Goal: Task Accomplishment & Management: Complete application form

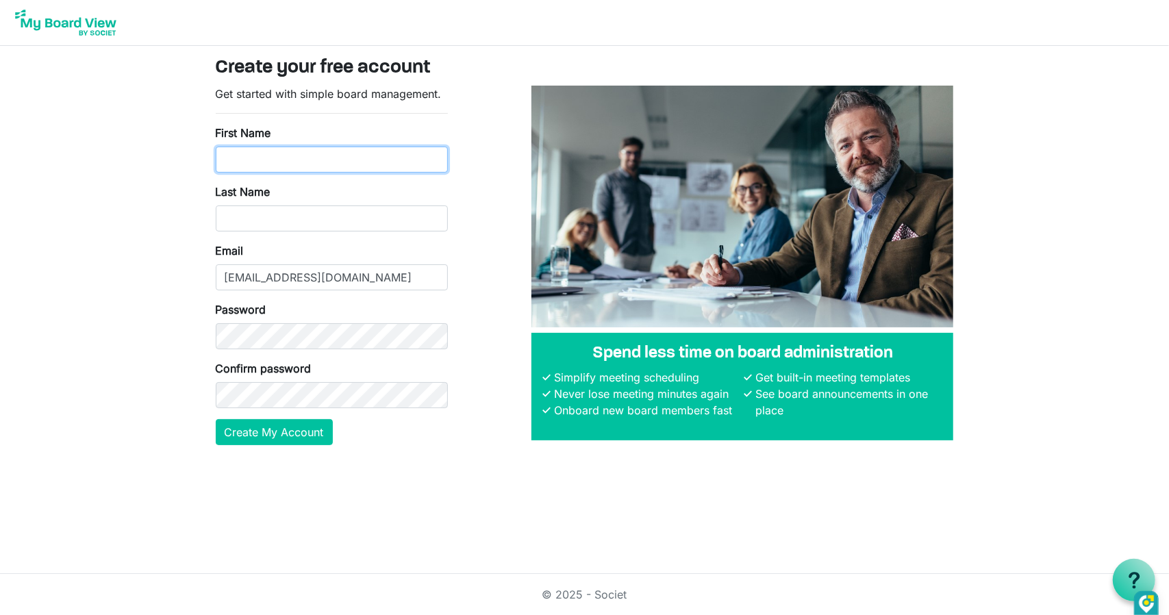
click at [253, 152] on input "First Name" at bounding box center [332, 160] width 232 height 26
type input "Anthony"
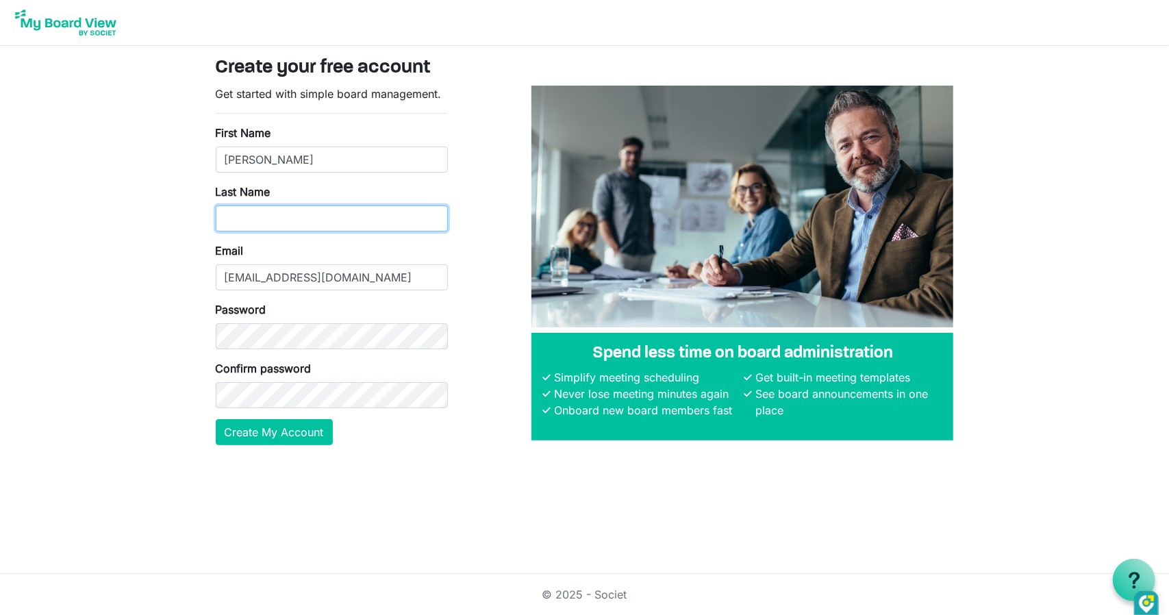
click at [285, 216] on input "Last Name" at bounding box center [332, 218] width 232 height 26
type input "Graves"
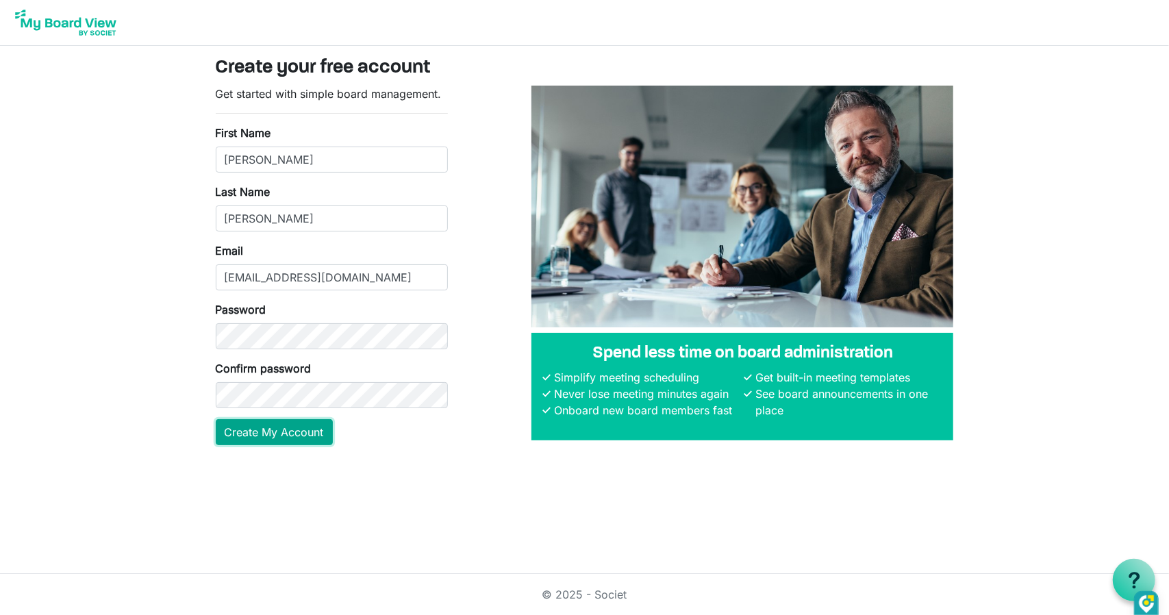
click at [274, 428] on button "Create My Account" at bounding box center [274, 432] width 117 height 26
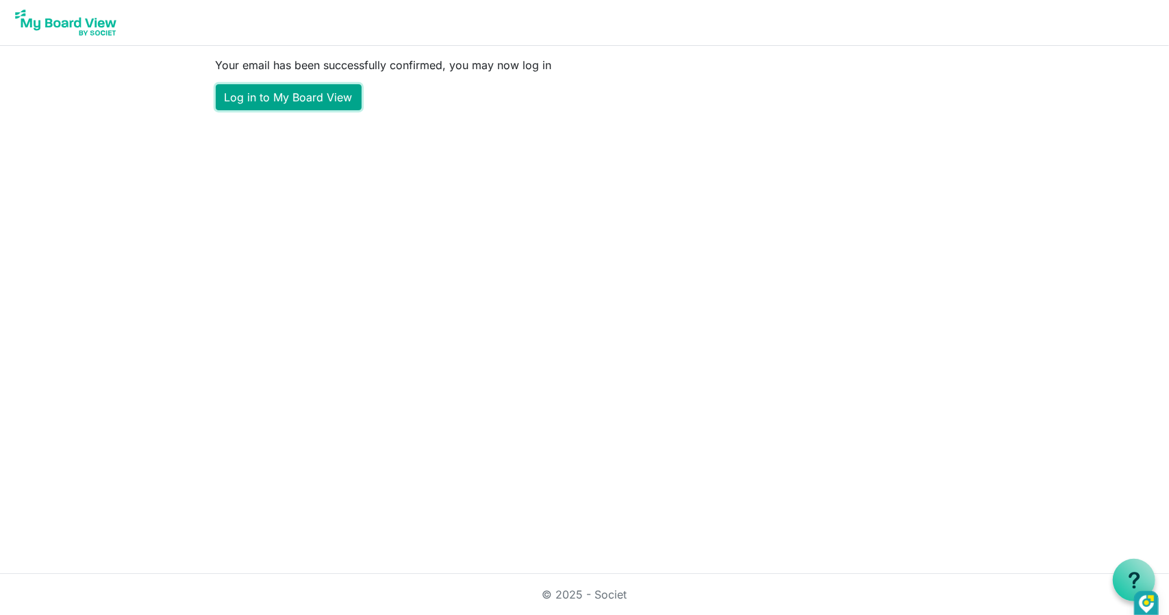
click at [287, 103] on link "Log in to My Board View" at bounding box center [289, 97] width 146 height 26
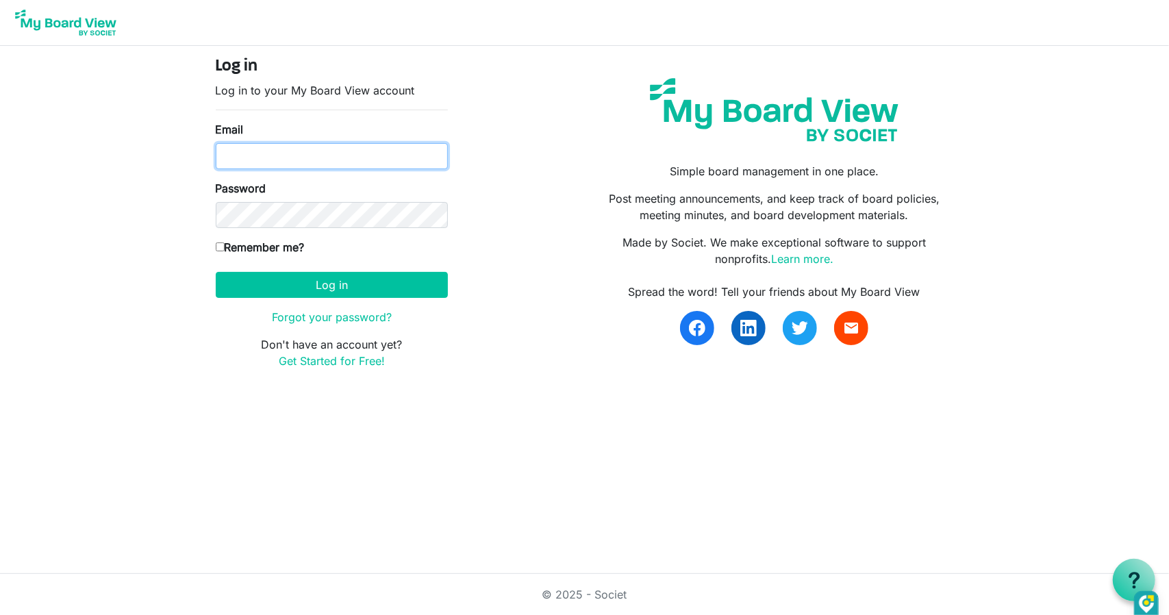
click at [274, 150] on input "Email" at bounding box center [332, 156] width 232 height 26
type input "acgraves18@gmail.com"
click at [216, 246] on input "Remember me?" at bounding box center [220, 246] width 9 height 9
checkbox input "true"
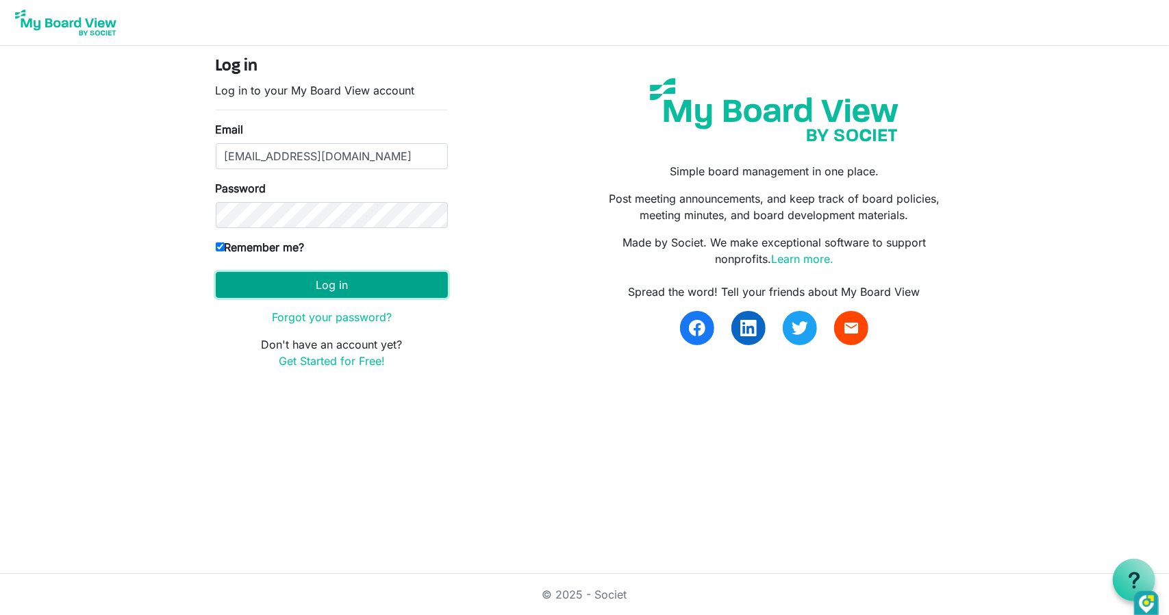
click at [303, 279] on button "Log in" at bounding box center [332, 285] width 232 height 26
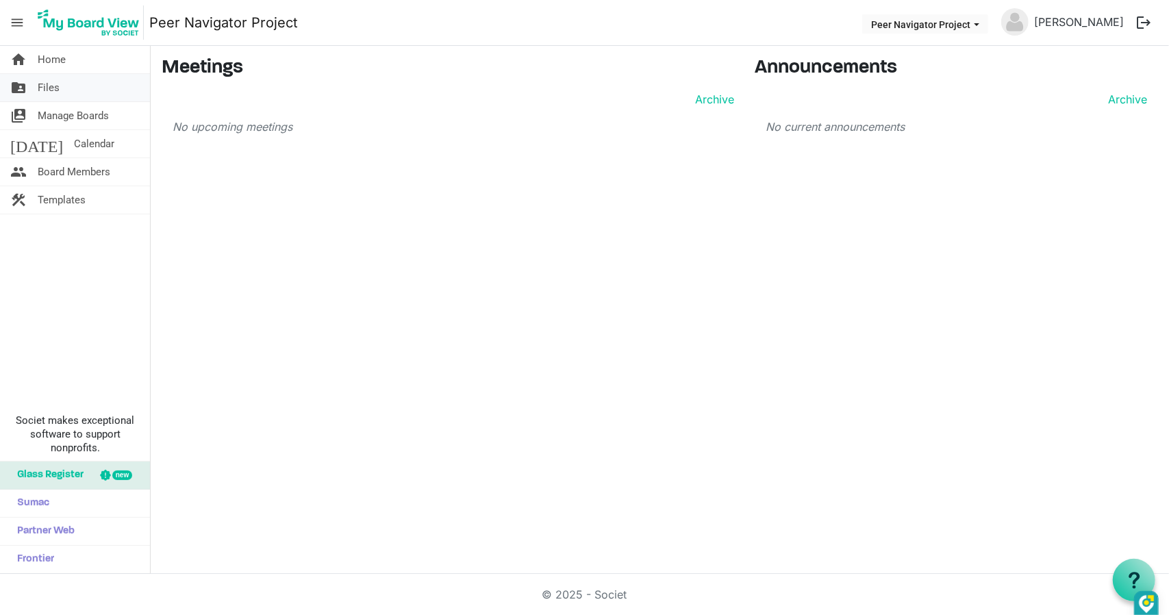
click at [60, 81] on link "folder_shared Files" at bounding box center [75, 87] width 150 height 27
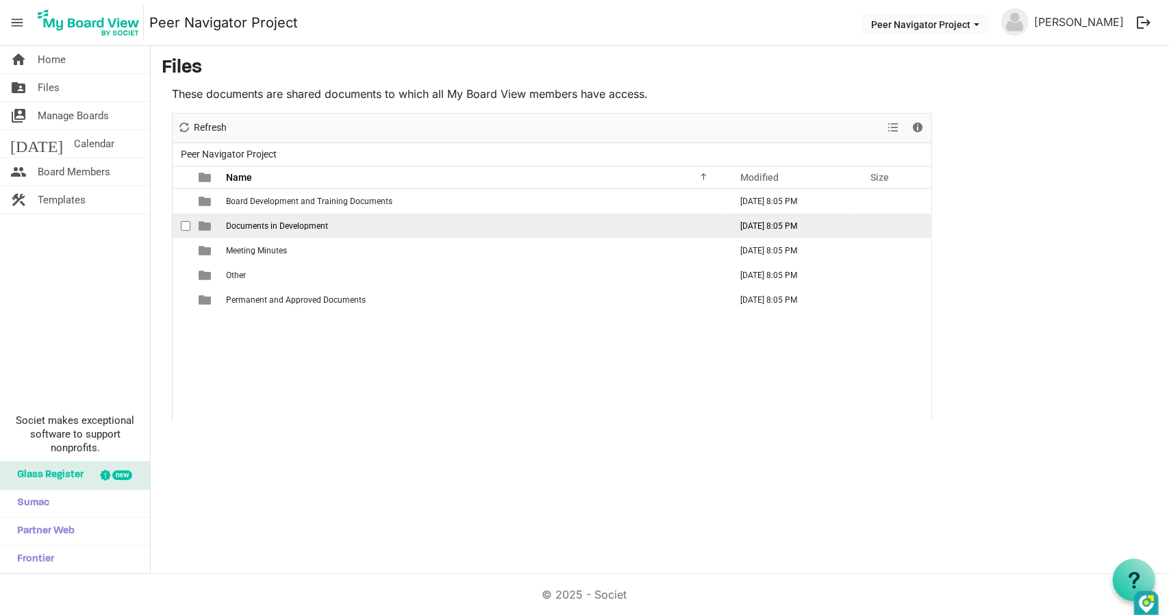
click at [252, 229] on span "Documents in Development" at bounding box center [277, 226] width 102 height 10
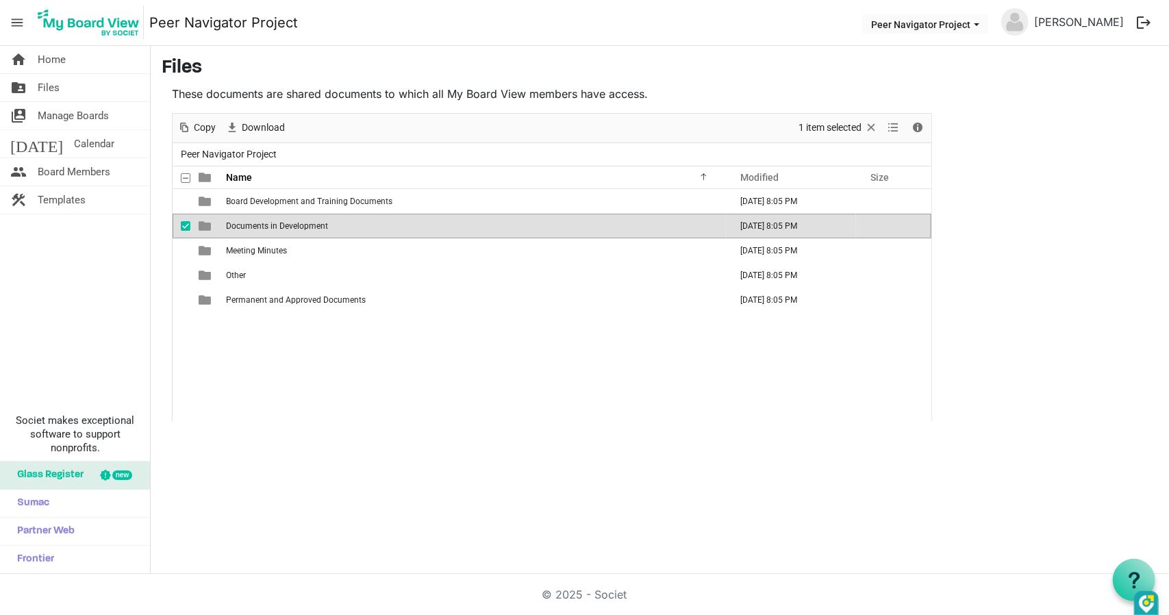
click at [334, 223] on td "Documents in Development" at bounding box center [474, 226] width 504 height 25
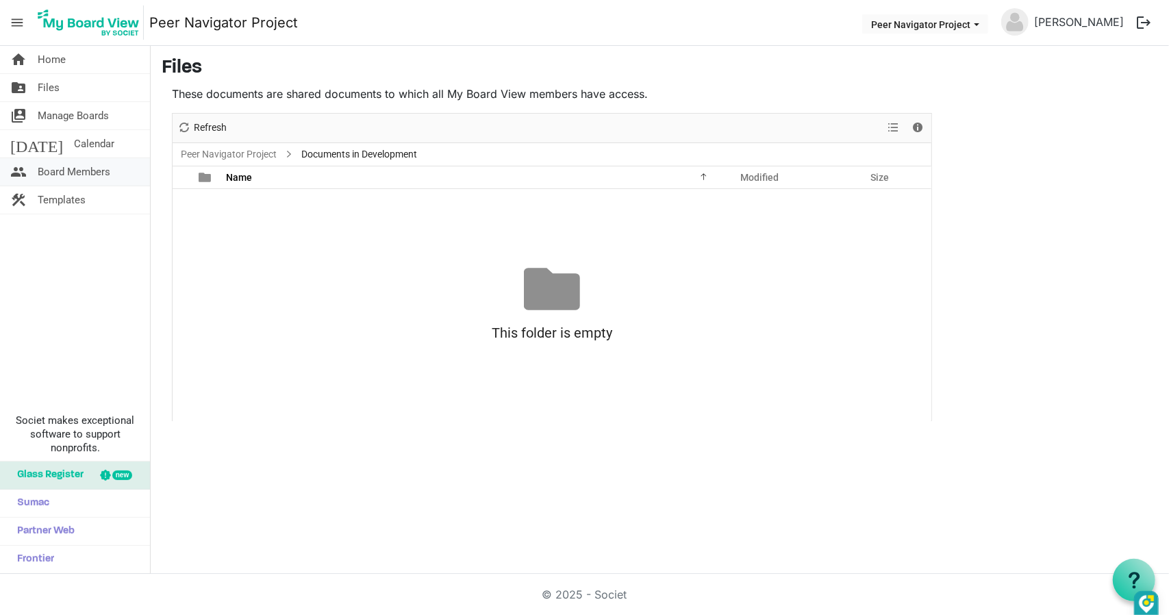
click at [118, 173] on link "people Board Members" at bounding box center [75, 171] width 150 height 27
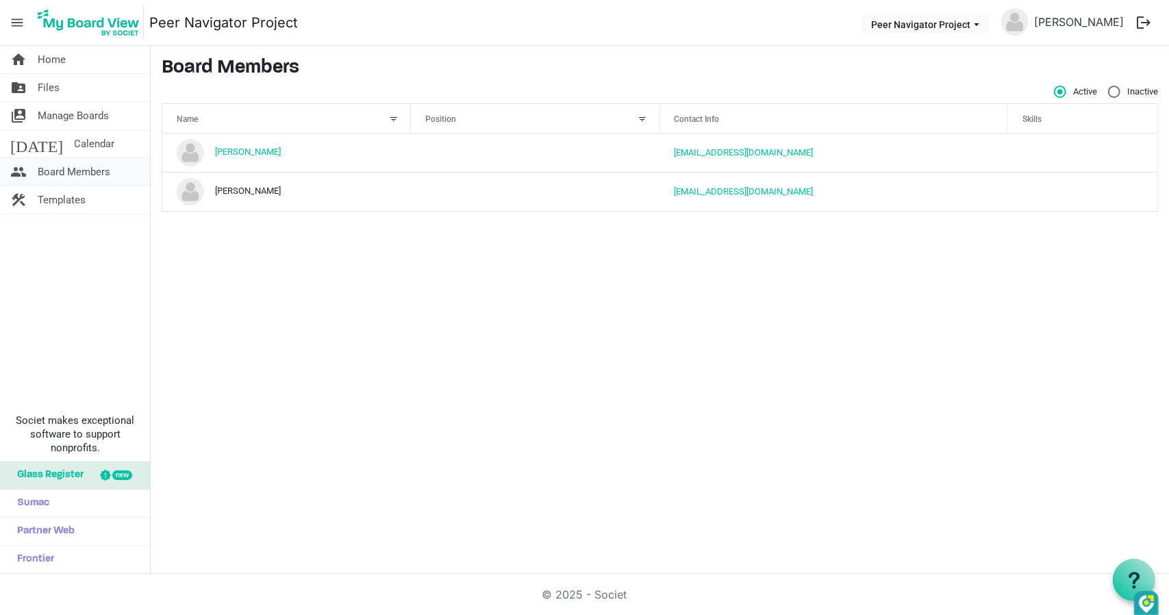
click at [101, 175] on span "Board Members" at bounding box center [74, 171] width 73 height 27
click at [94, 170] on span "Board Members" at bounding box center [74, 171] width 73 height 27
click at [73, 199] on span "Templates" at bounding box center [62, 199] width 48 height 27
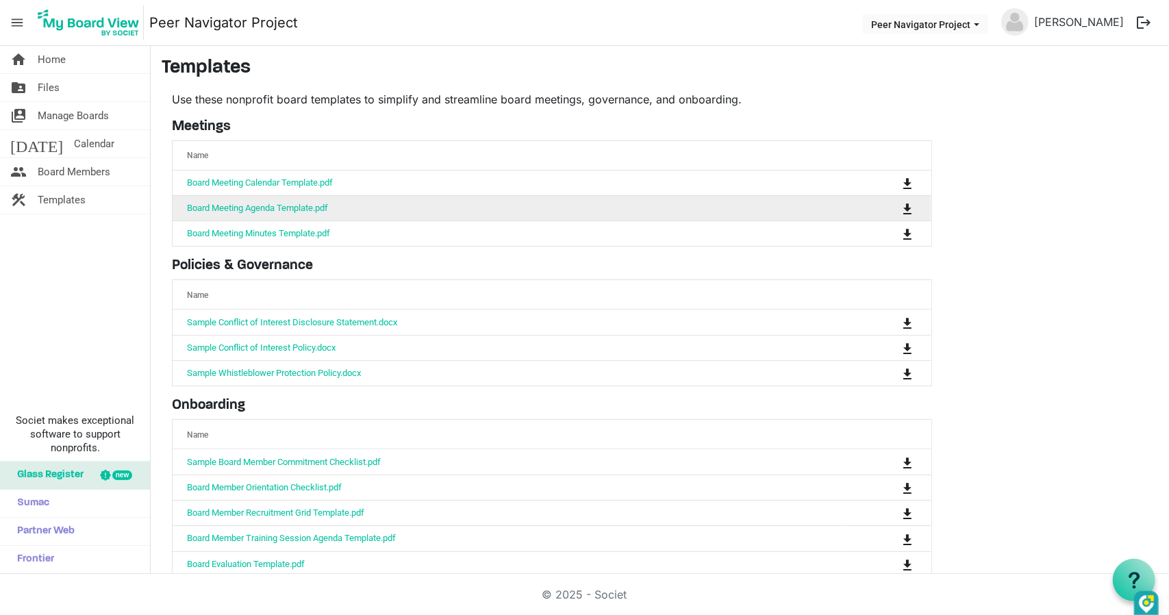
scroll to position [18, 0]
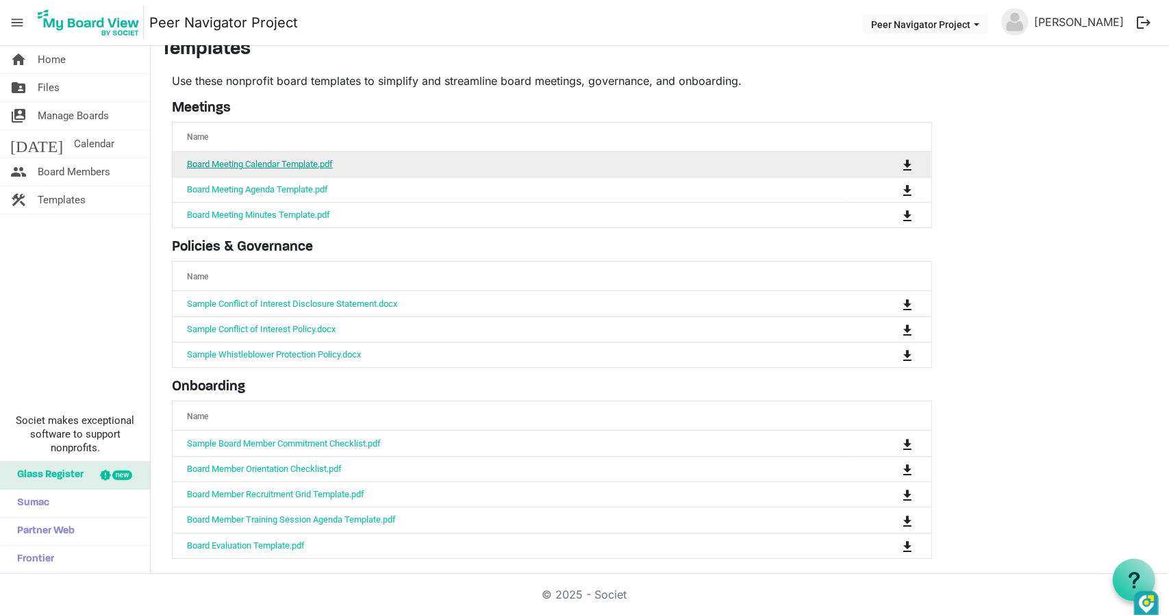
click at [271, 164] on link "Board Meeting Calendar Template.pdf" at bounding box center [260, 164] width 146 height 10
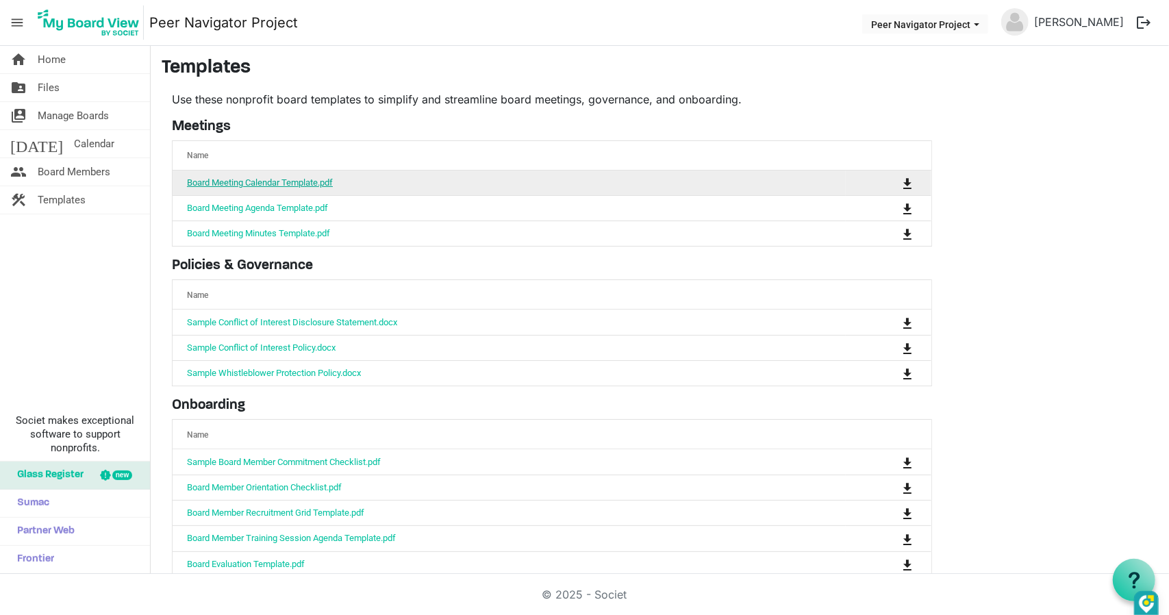
click at [262, 180] on link "Board Meeting Calendar Template.pdf" at bounding box center [260, 182] width 146 height 10
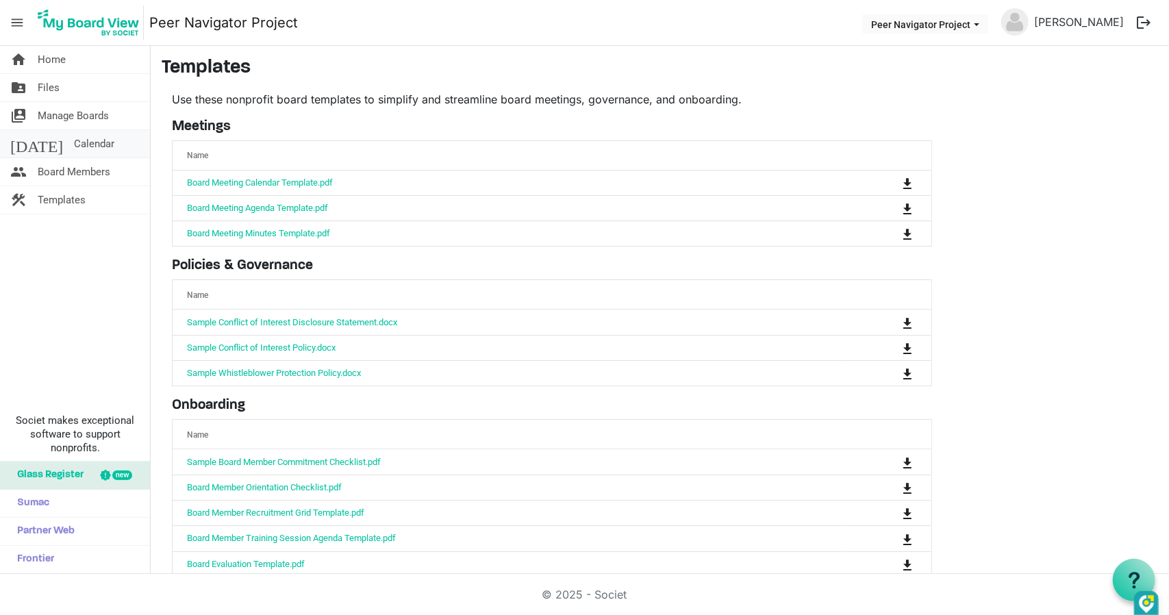
click at [74, 140] on span "Calendar" at bounding box center [94, 143] width 40 height 27
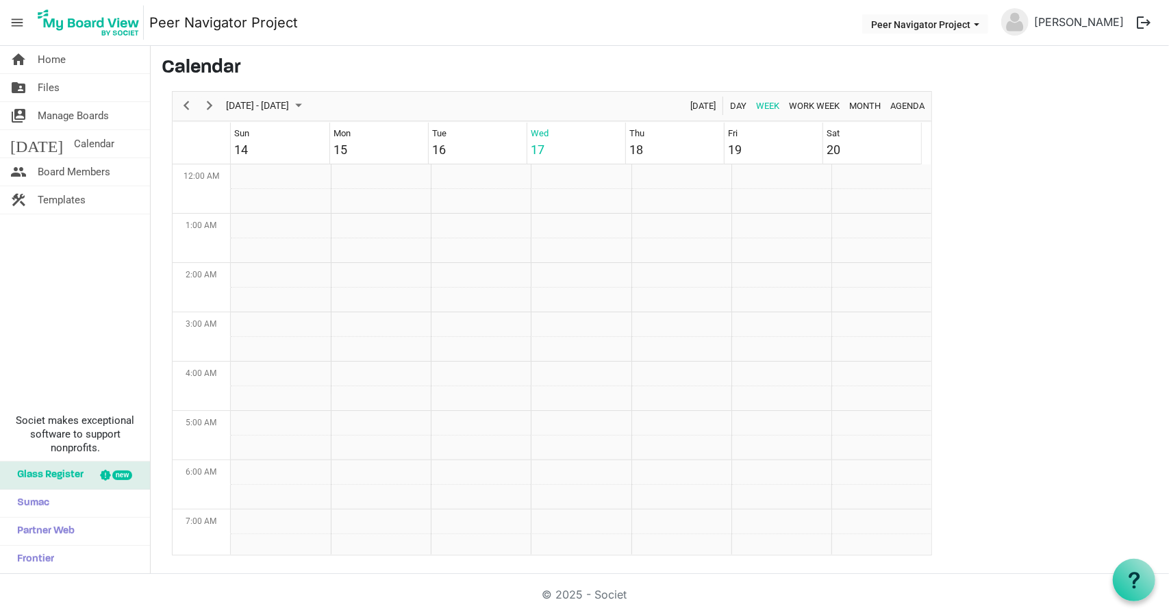
scroll to position [444, 0]
click at [75, 170] on span "Board Members" at bounding box center [74, 171] width 73 height 27
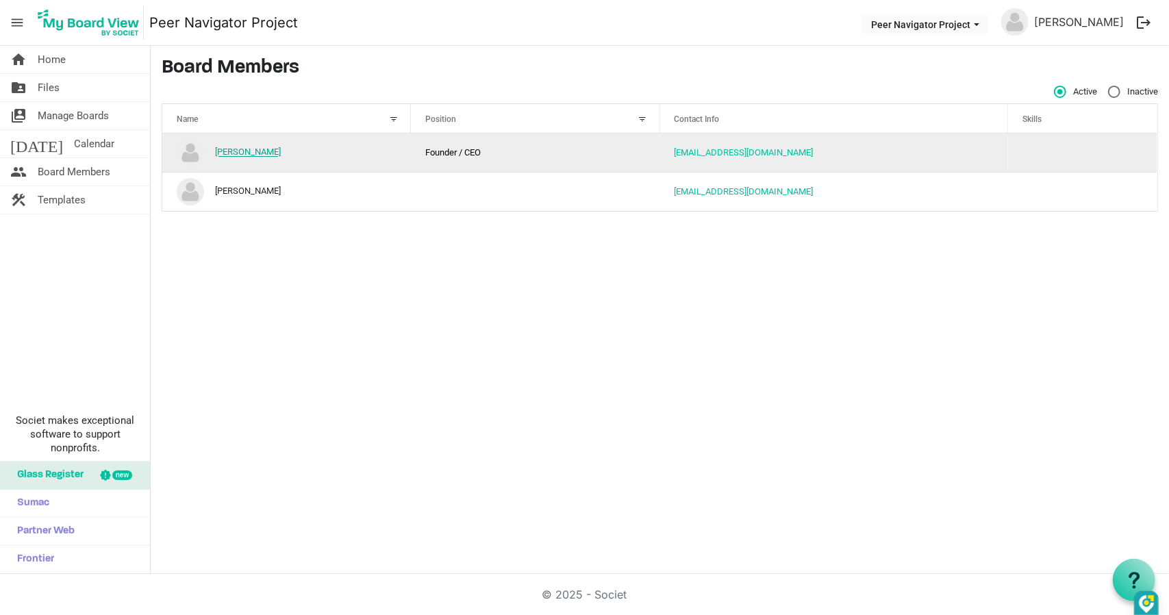
click at [231, 149] on link "[PERSON_NAME]" at bounding box center [248, 152] width 66 height 10
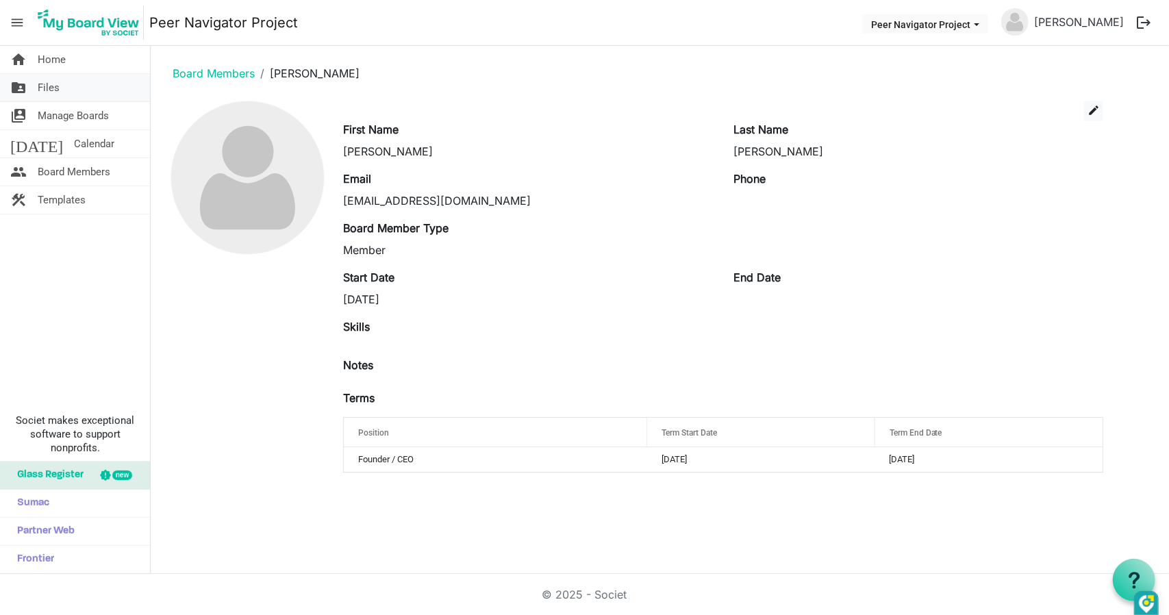
click at [70, 92] on link "folder_shared Files" at bounding box center [75, 87] width 150 height 27
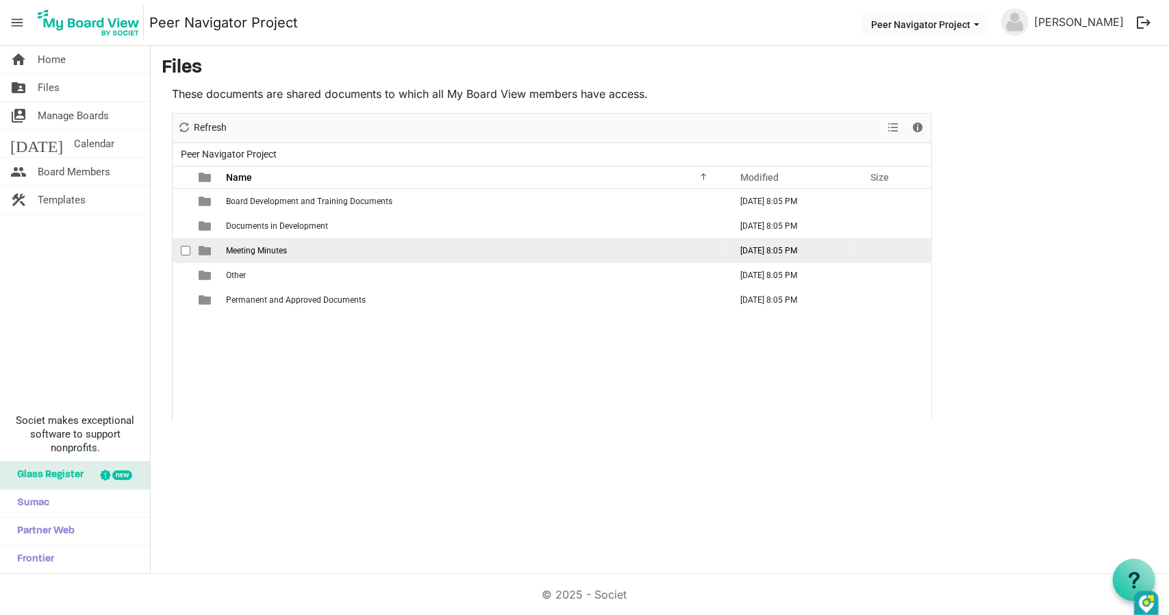
click at [246, 253] on span "Meeting Minutes" at bounding box center [256, 251] width 61 height 10
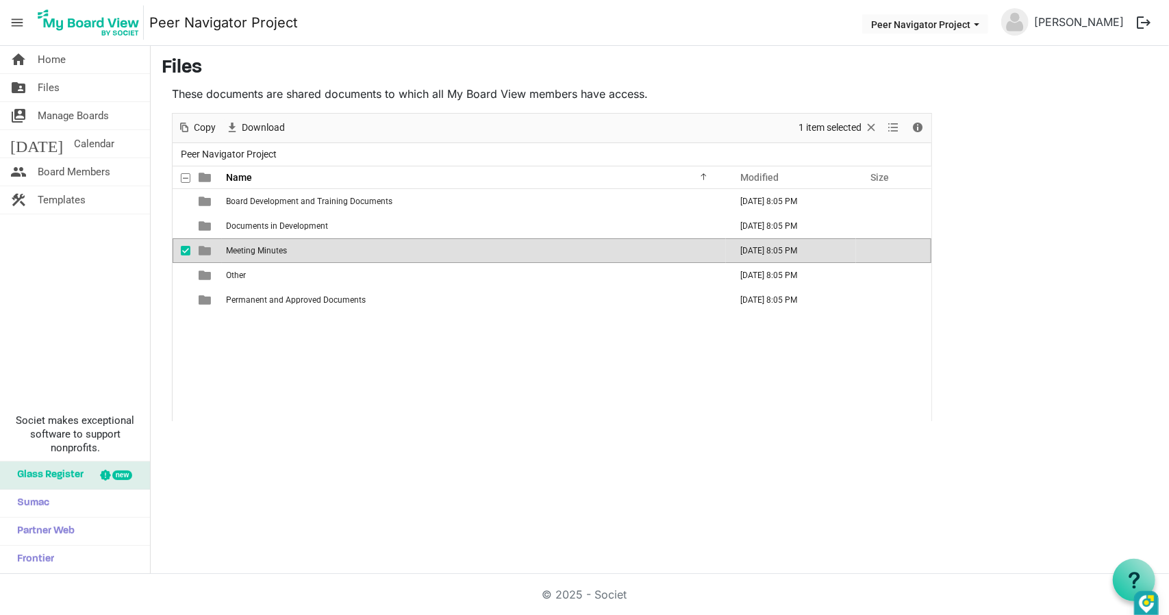
click at [247, 253] on span "Meeting Minutes" at bounding box center [256, 251] width 61 height 10
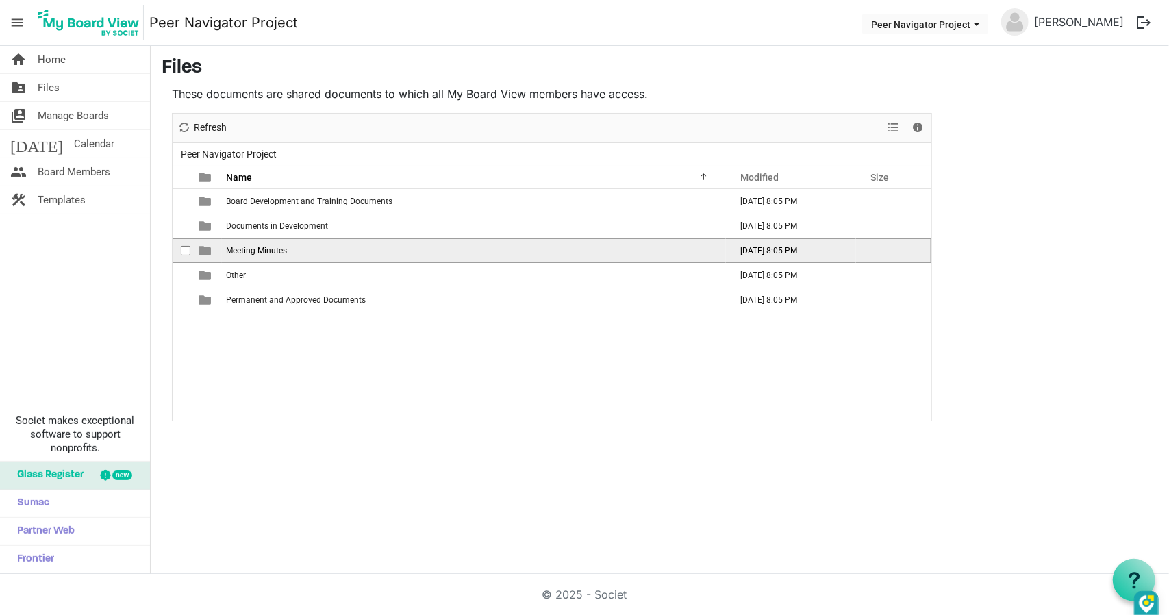
click at [247, 253] on span "Meeting Minutes" at bounding box center [256, 251] width 61 height 10
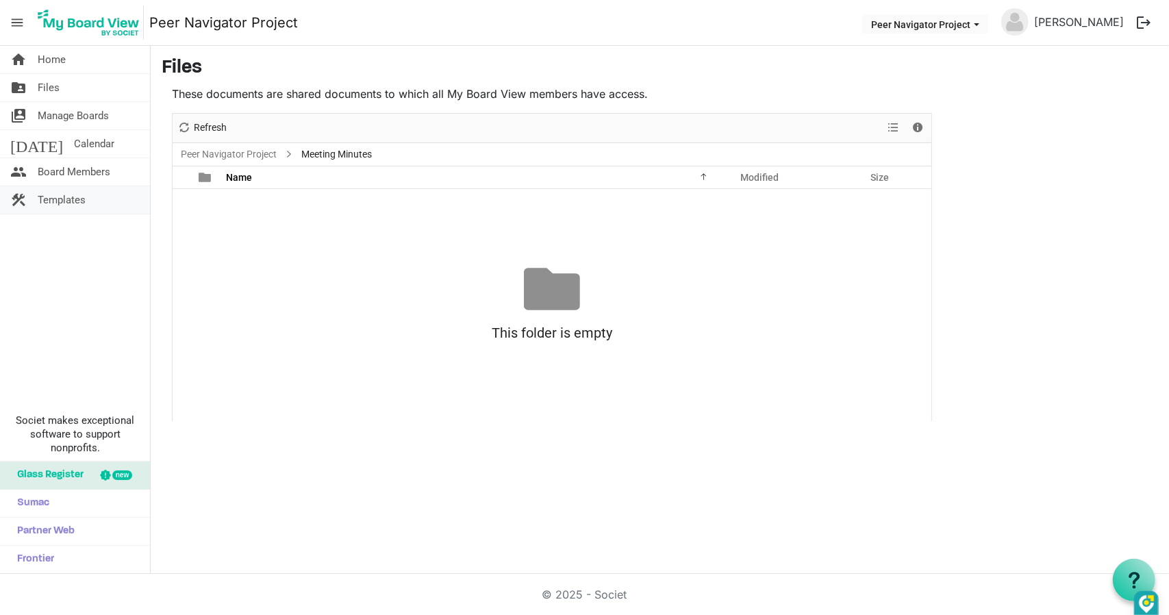
click at [99, 192] on link "construction Templates" at bounding box center [75, 199] width 150 height 27
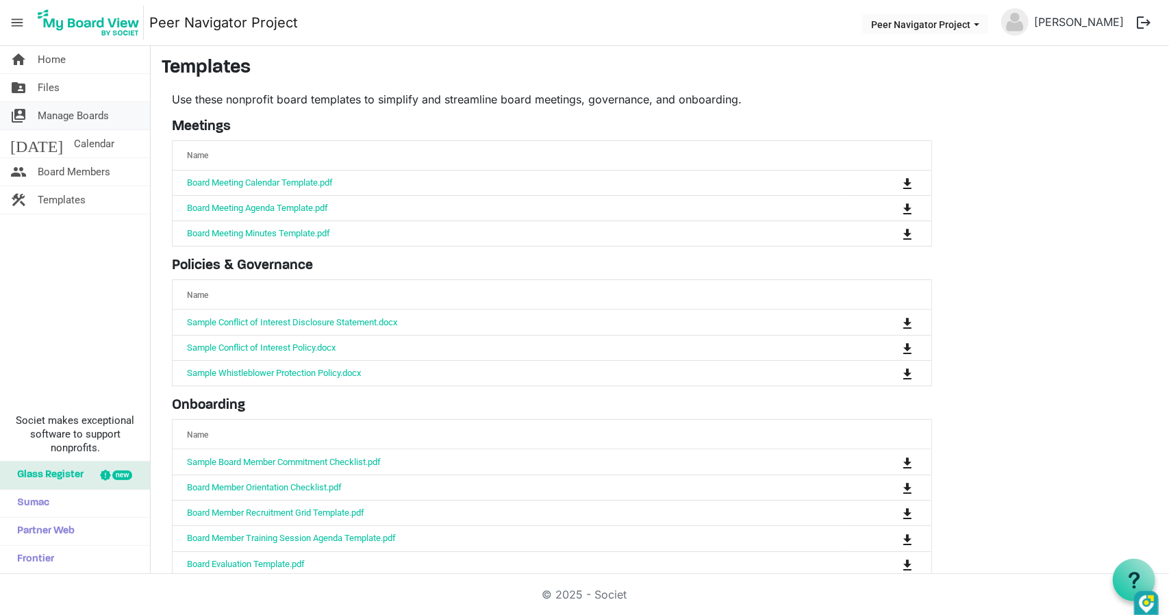
click at [107, 123] on span "Manage Boards" at bounding box center [73, 115] width 71 height 27
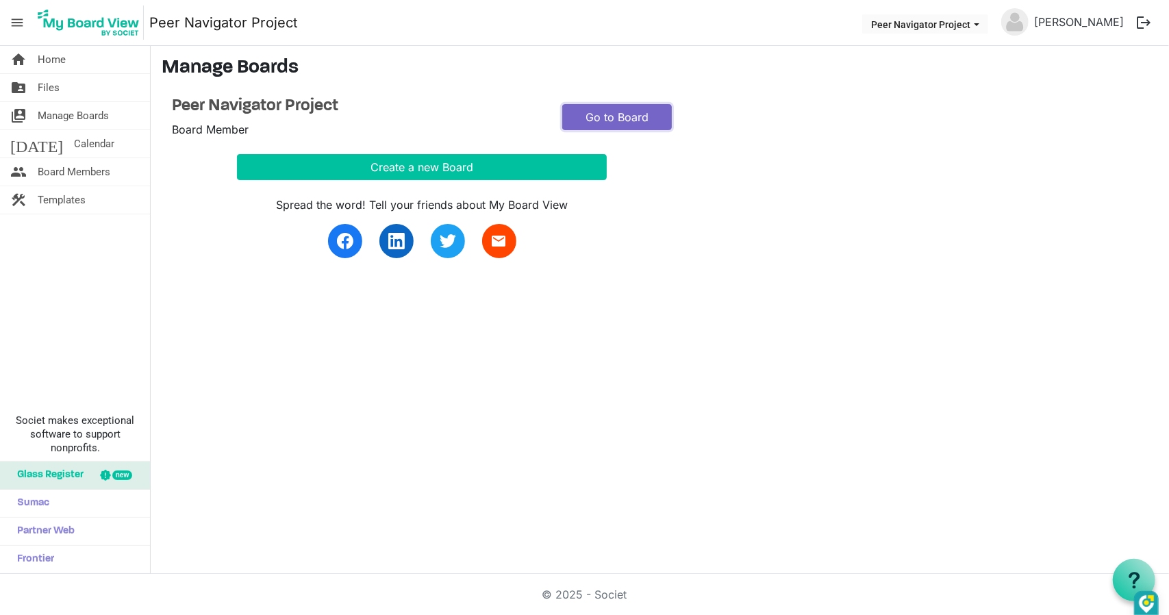
click at [622, 119] on link "Go to Board" at bounding box center [617, 117] width 110 height 26
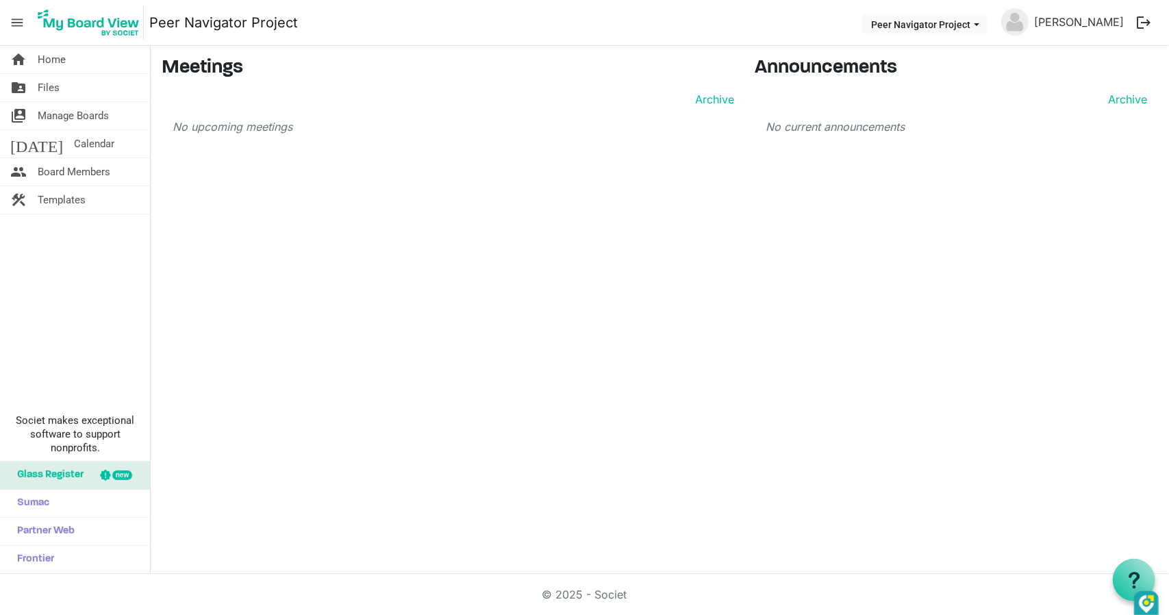
click at [255, 131] on p "No upcoming meetings" at bounding box center [453, 126] width 561 height 16
click at [337, 112] on div "Archive No upcoming meetings" at bounding box center [448, 113] width 572 height 44
click at [231, 66] on h3 "Meetings" at bounding box center [448, 68] width 572 height 23
click at [201, 93] on div "Archive" at bounding box center [453, 99] width 561 height 16
click at [236, 68] on h3 "Meetings" at bounding box center [448, 68] width 572 height 23
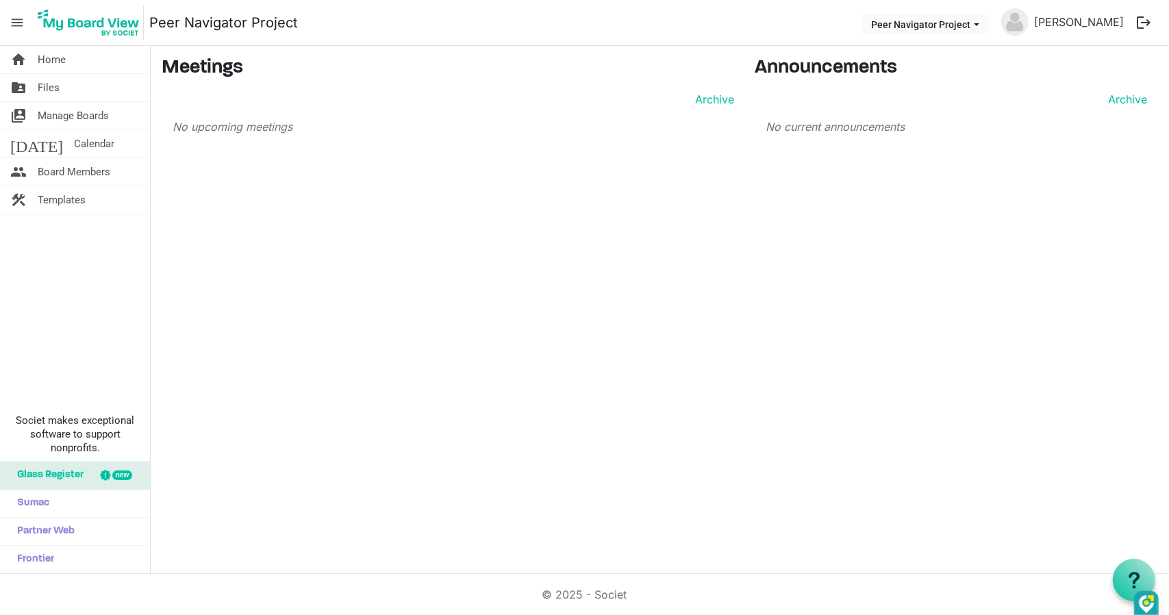
click at [176, 71] on h3 "Meetings" at bounding box center [448, 68] width 572 height 23
click at [175, 84] on div "Meetings Archive No upcoming meetings" at bounding box center [447, 101] width 593 height 89
click at [210, 93] on div "Archive" at bounding box center [453, 99] width 561 height 16
click at [244, 92] on div "Archive" at bounding box center [453, 99] width 561 height 16
click at [272, 91] on div "Meetings Archive No upcoming meetings" at bounding box center [447, 101] width 593 height 89
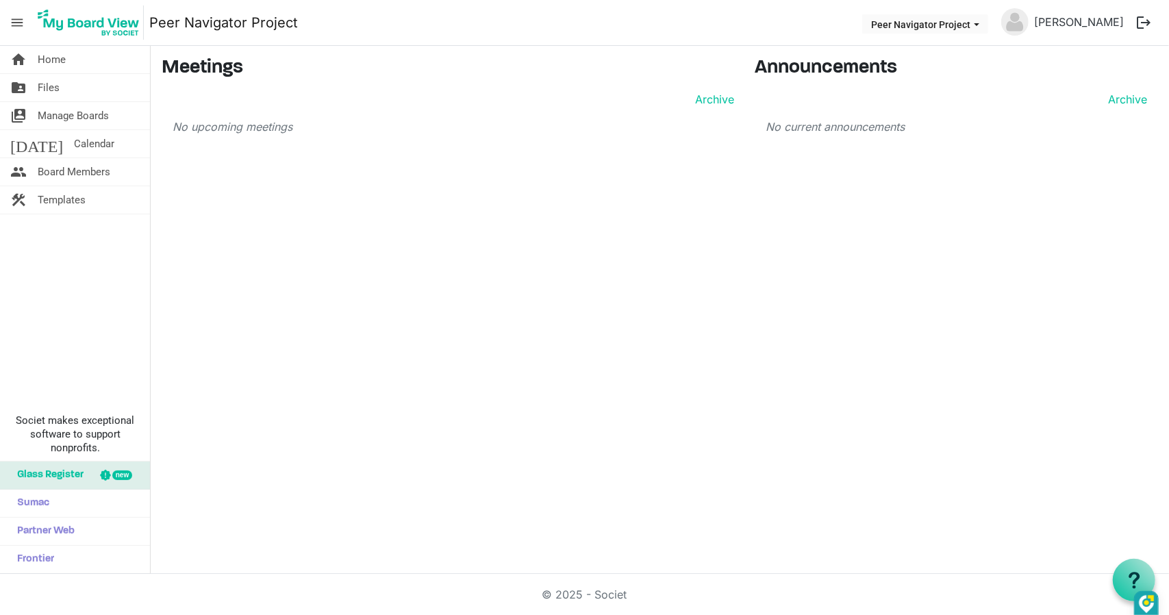
click at [346, 87] on div "Meetings Archive No upcoming meetings" at bounding box center [447, 101] width 593 height 89
click at [319, 90] on div "Meetings Archive No upcoming meetings" at bounding box center [447, 101] width 593 height 89
click at [318, 91] on div "Archive" at bounding box center [453, 99] width 561 height 16
click at [316, 91] on div "Archive" at bounding box center [453, 99] width 561 height 16
click at [305, 92] on div "Archive" at bounding box center [453, 99] width 561 height 16
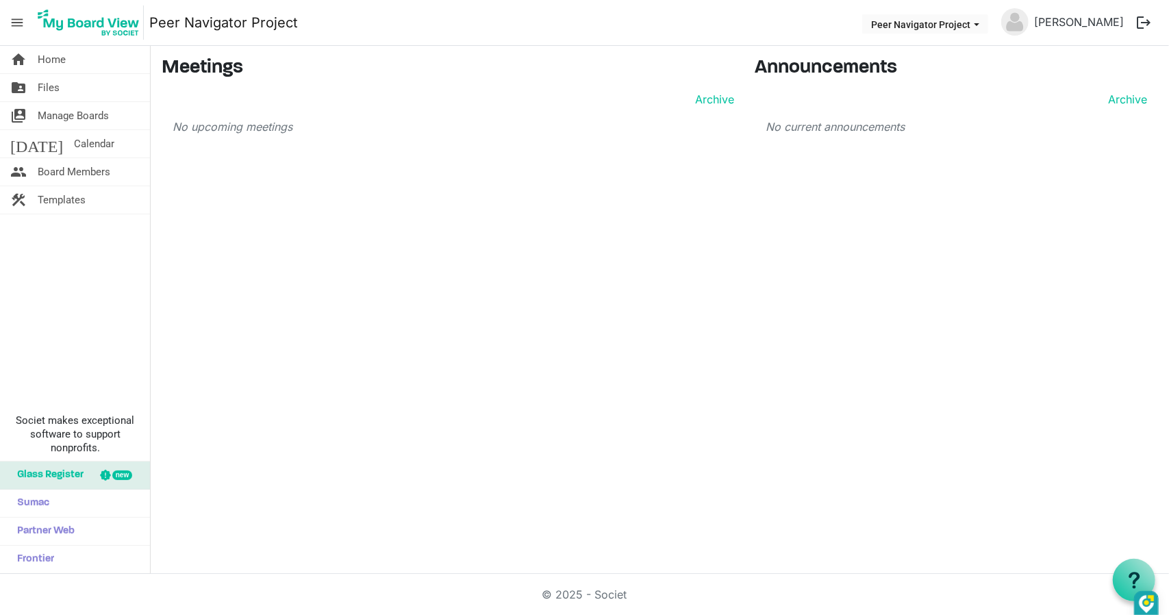
click at [1140, 21] on button "logout" at bounding box center [1143, 22] width 29 height 29
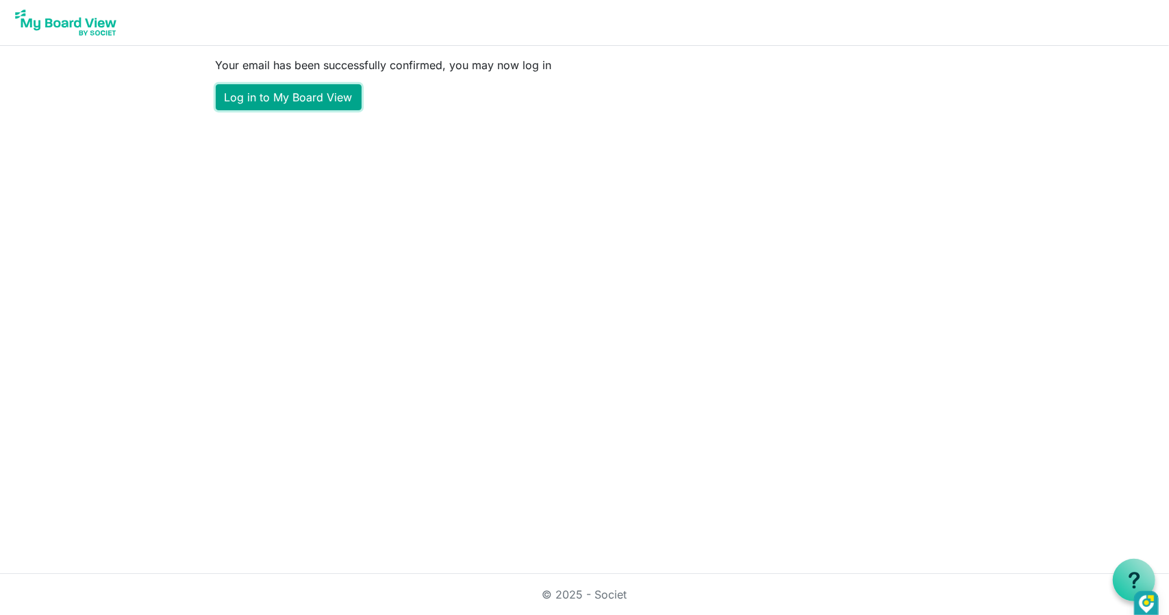
click at [299, 92] on link "Log in to My Board View" at bounding box center [289, 97] width 146 height 26
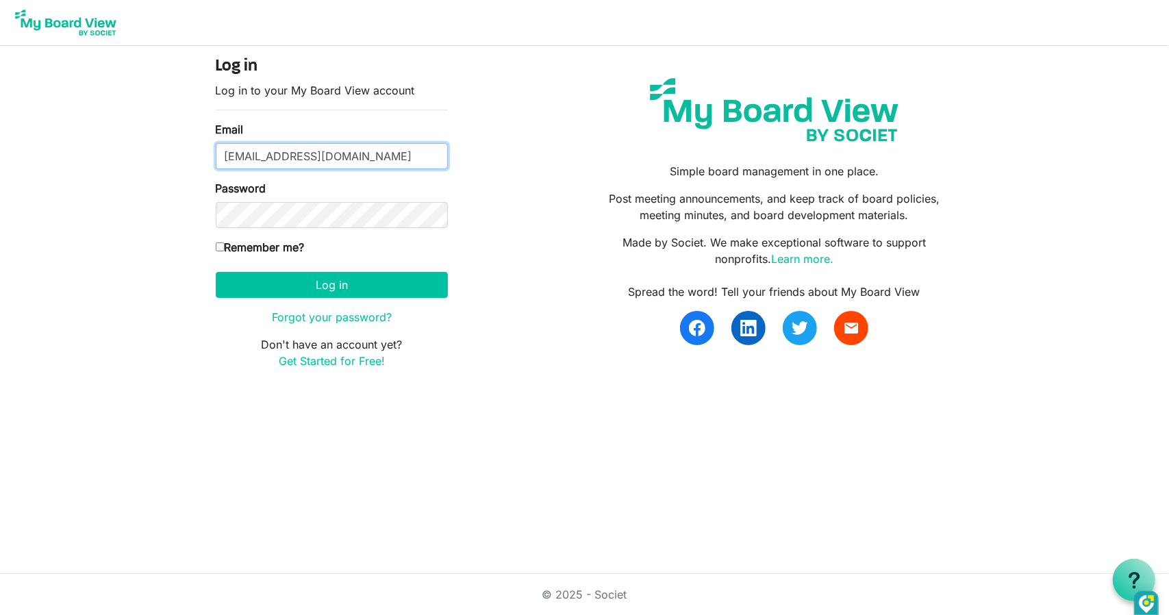
type input "[EMAIL_ADDRESS][DOMAIN_NAME]"
click at [217, 244] on input "Remember me?" at bounding box center [220, 246] width 9 height 9
checkbox input "true"
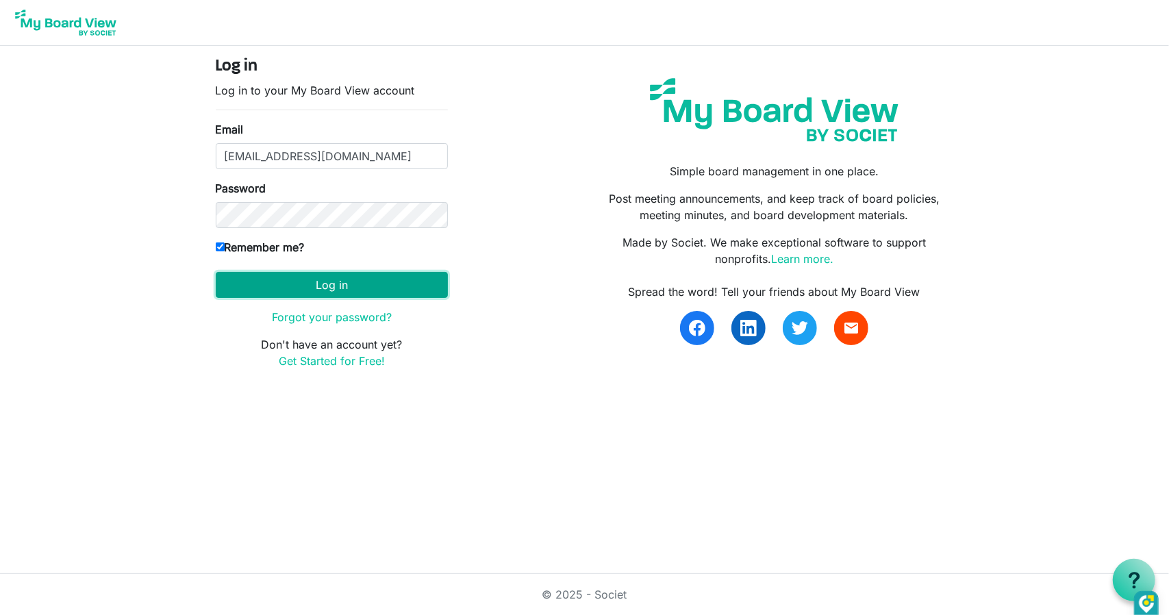
click at [306, 288] on button "Log in" at bounding box center [332, 285] width 232 height 26
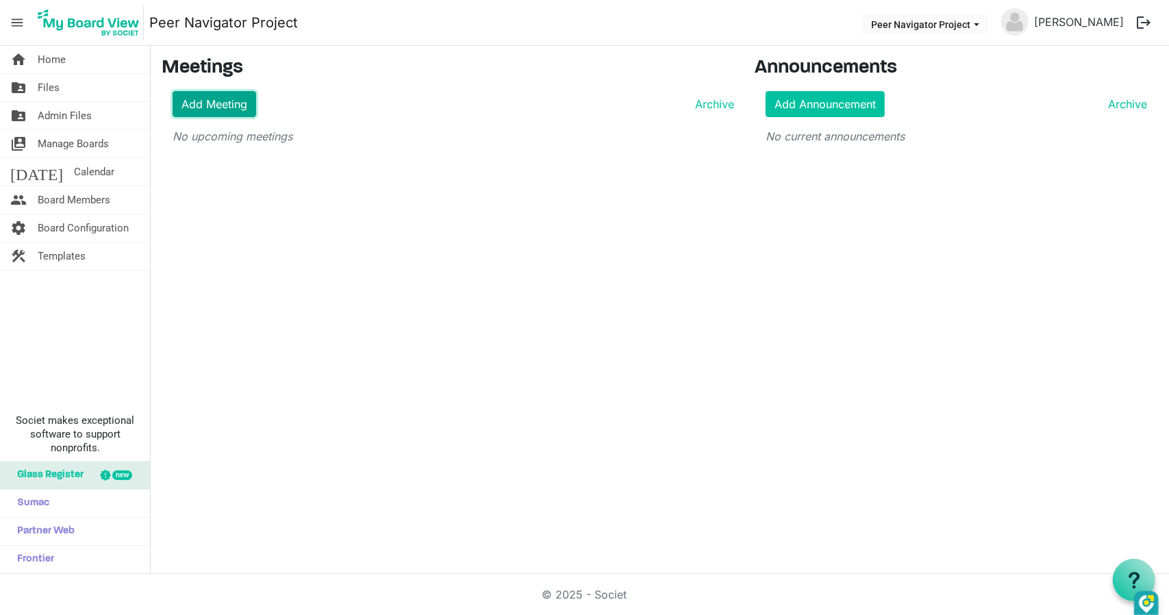
click at [221, 102] on link "Add Meeting" at bounding box center [215, 104] width 84 height 26
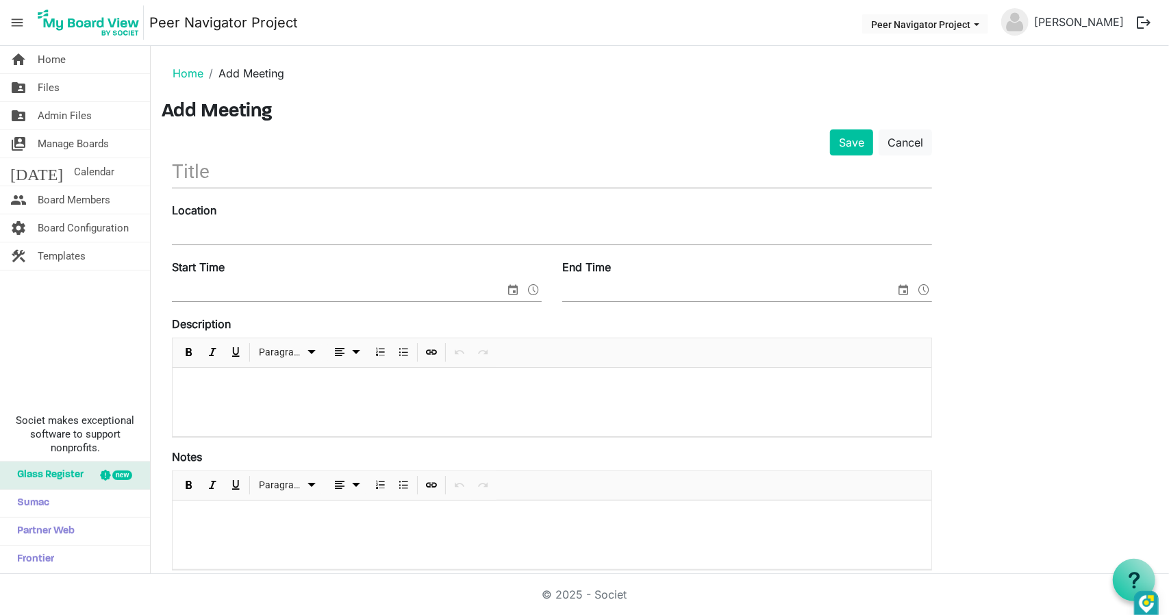
click at [340, 220] on div "Location" at bounding box center [552, 225] width 780 height 46
click at [198, 172] on input "text" at bounding box center [552, 171] width 760 height 32
click at [222, 231] on input "Location" at bounding box center [552, 234] width 760 height 21
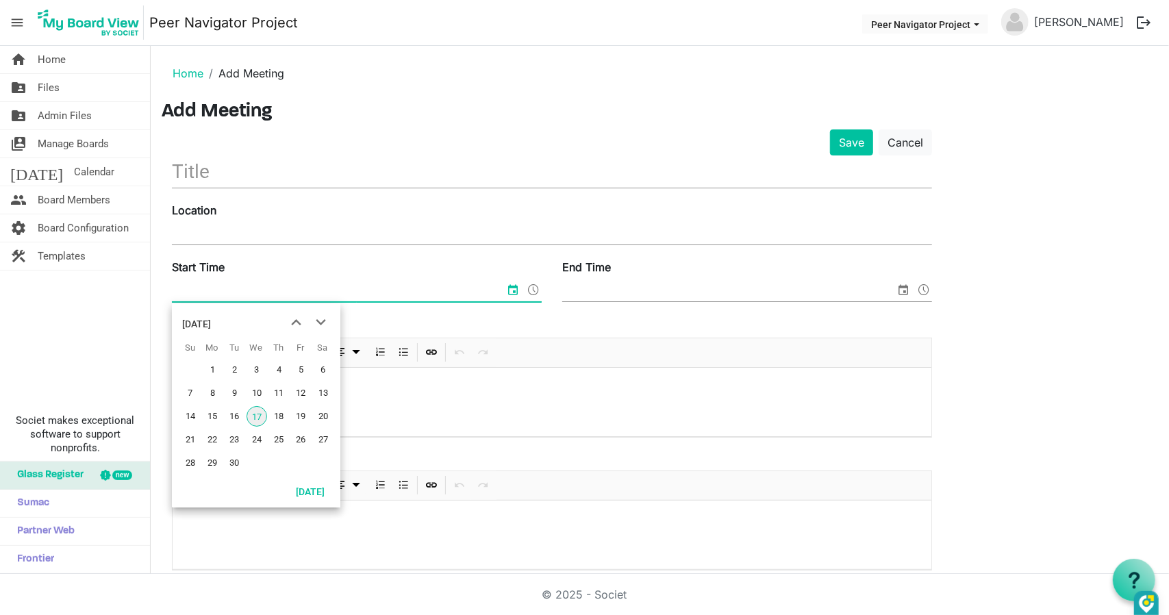
click at [226, 293] on input "Start Time" at bounding box center [338, 291] width 333 height 21
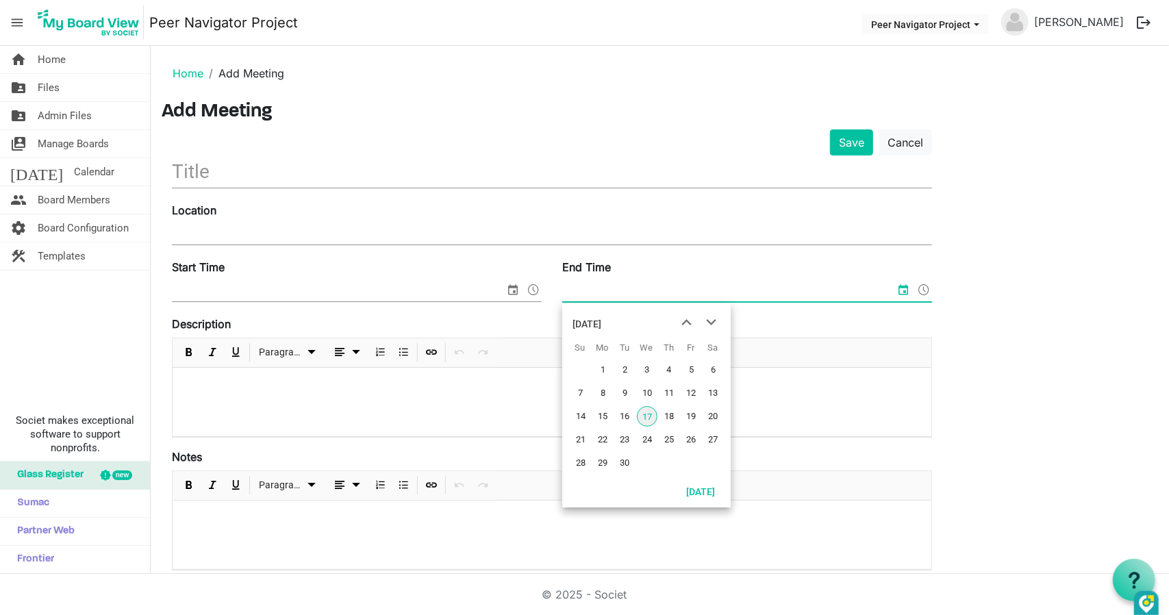
click at [762, 284] on input "End Time" at bounding box center [728, 291] width 333 height 21
click at [264, 385] on p at bounding box center [551, 386] width 737 height 14
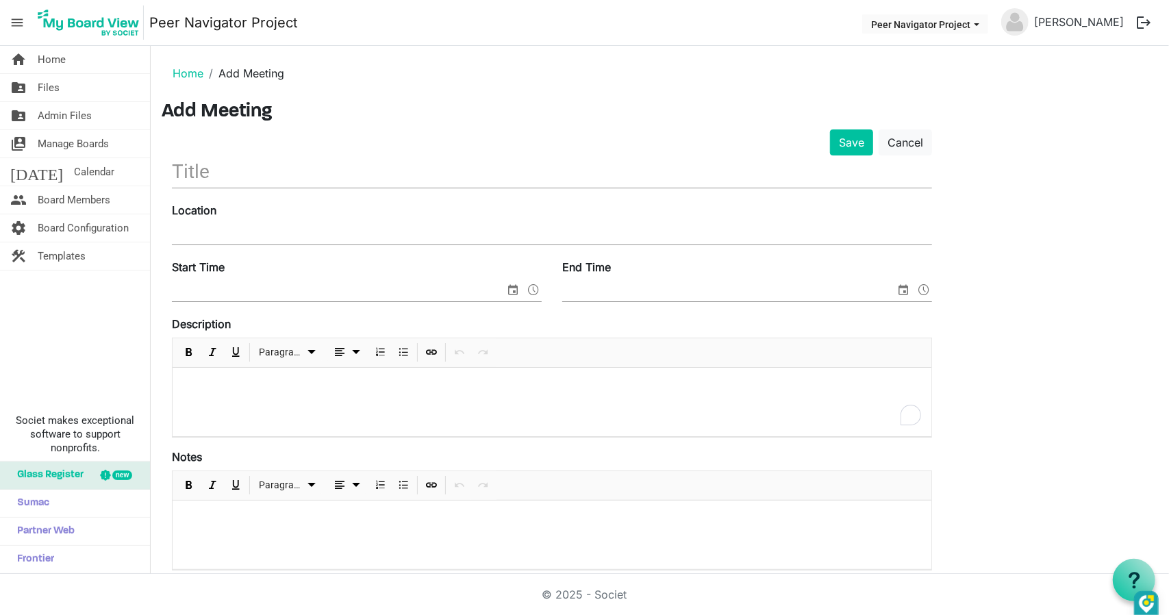
scroll to position [137, 0]
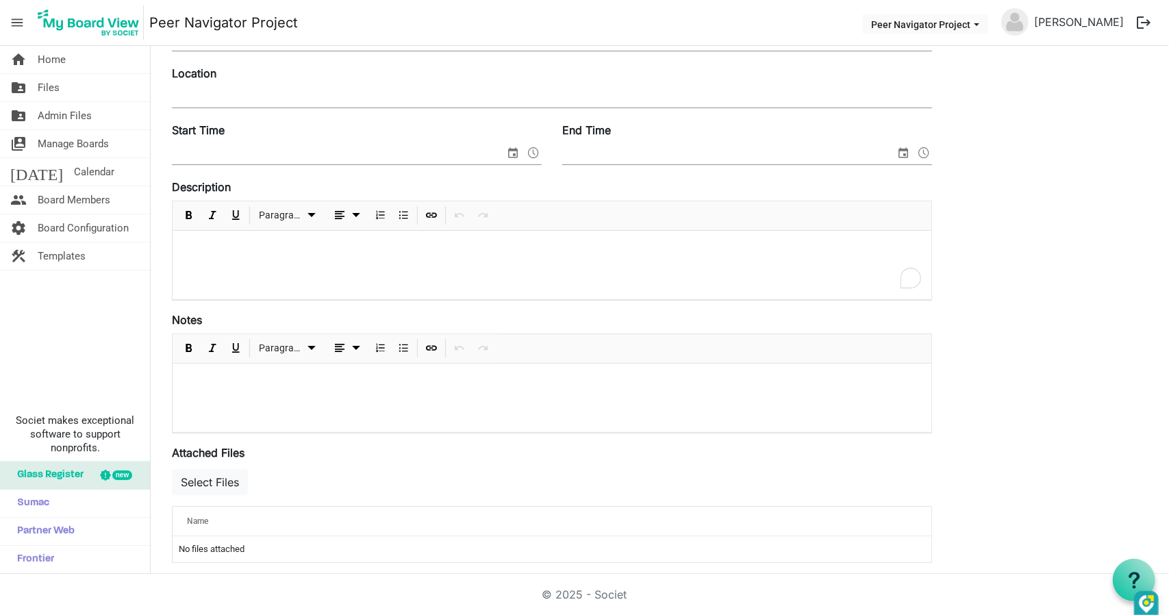
click at [312, 391] on div at bounding box center [552, 398] width 759 height 68
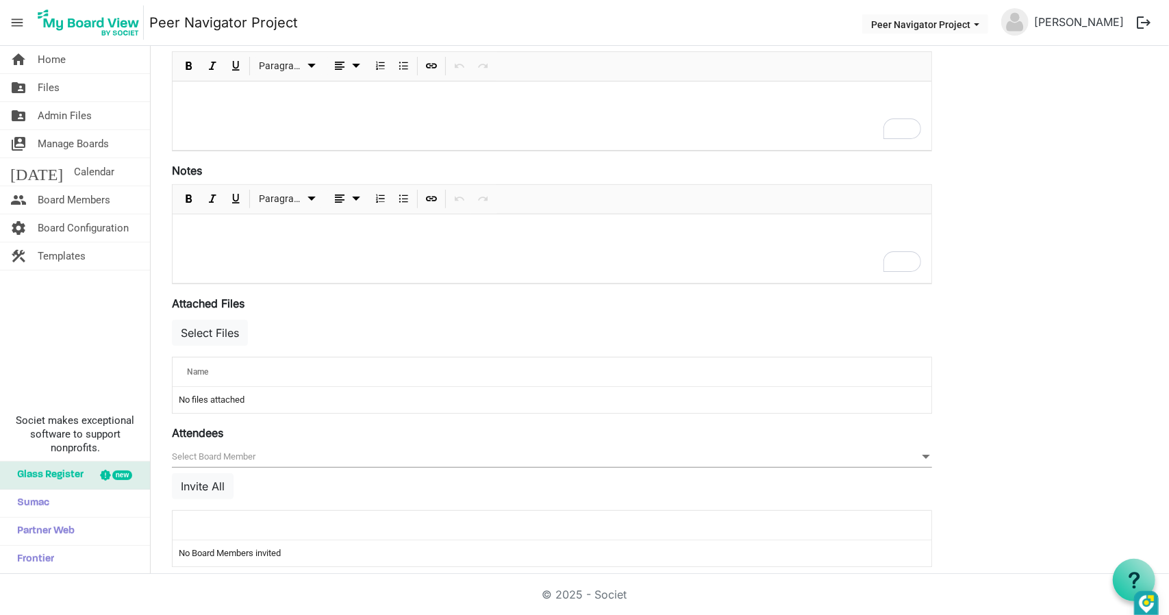
scroll to position [296, 0]
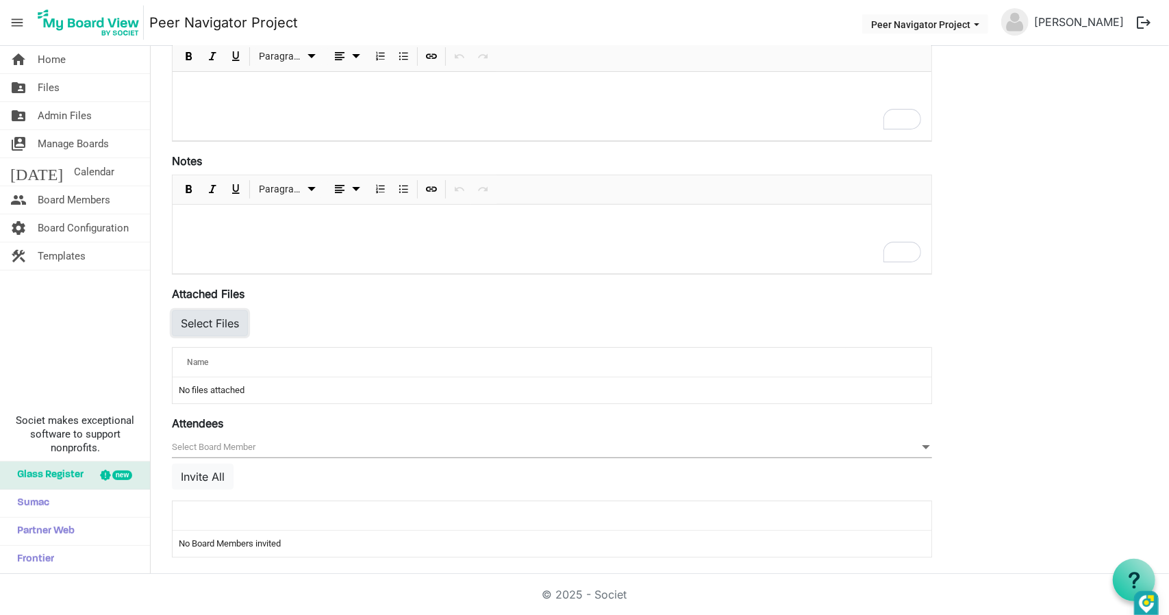
click at [223, 327] on button "Select Files" at bounding box center [210, 323] width 76 height 26
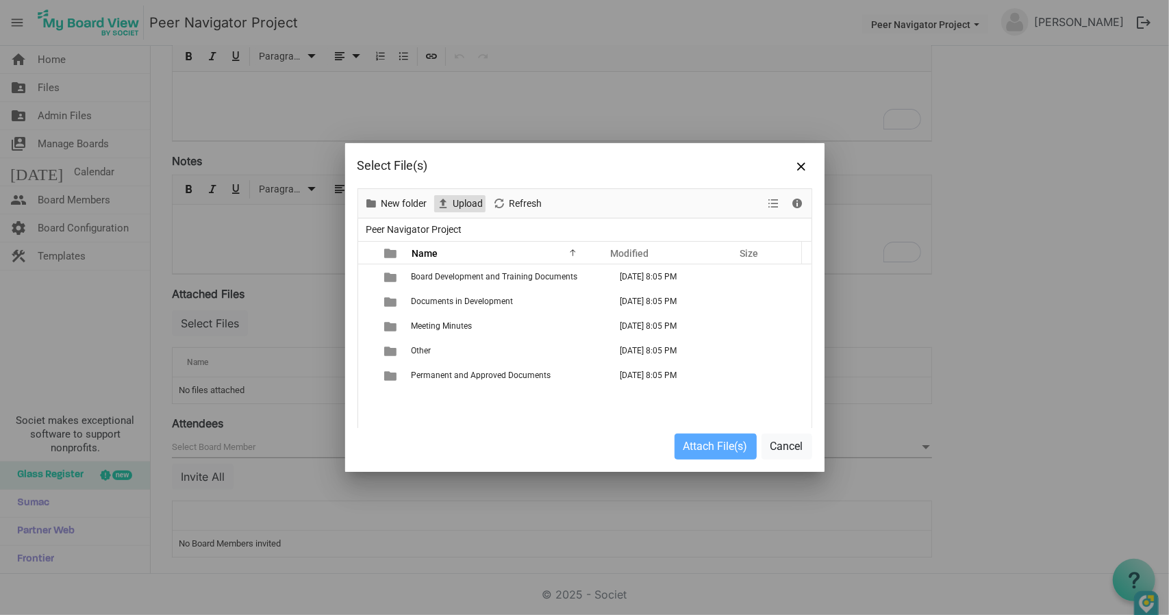
click at [459, 210] on span "Upload" at bounding box center [468, 203] width 33 height 17
click at [781, 443] on button "Cancel" at bounding box center [786, 446] width 51 height 26
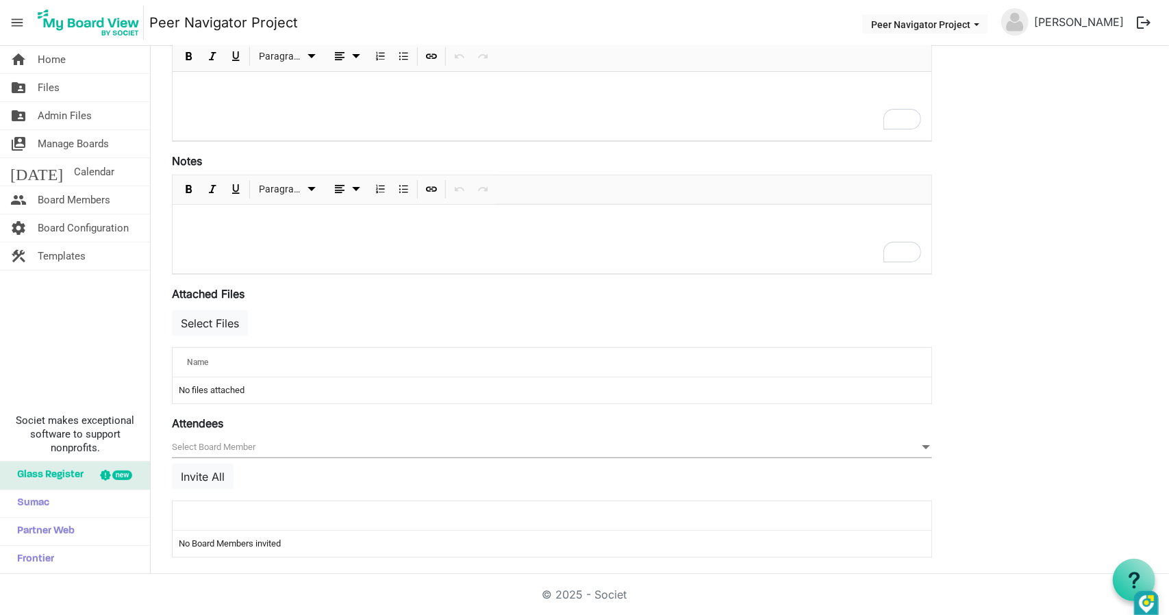
click at [264, 535] on td "No Board Members invited" at bounding box center [552, 544] width 759 height 26
click at [192, 477] on button "Invite All" at bounding box center [203, 477] width 62 height 26
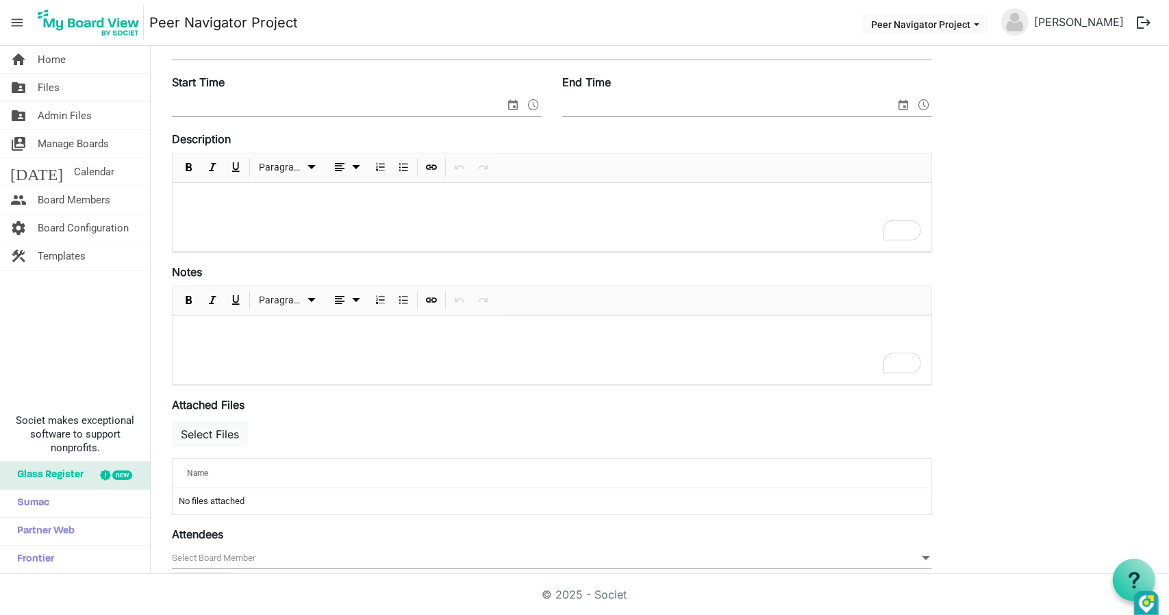
scroll to position [333, 0]
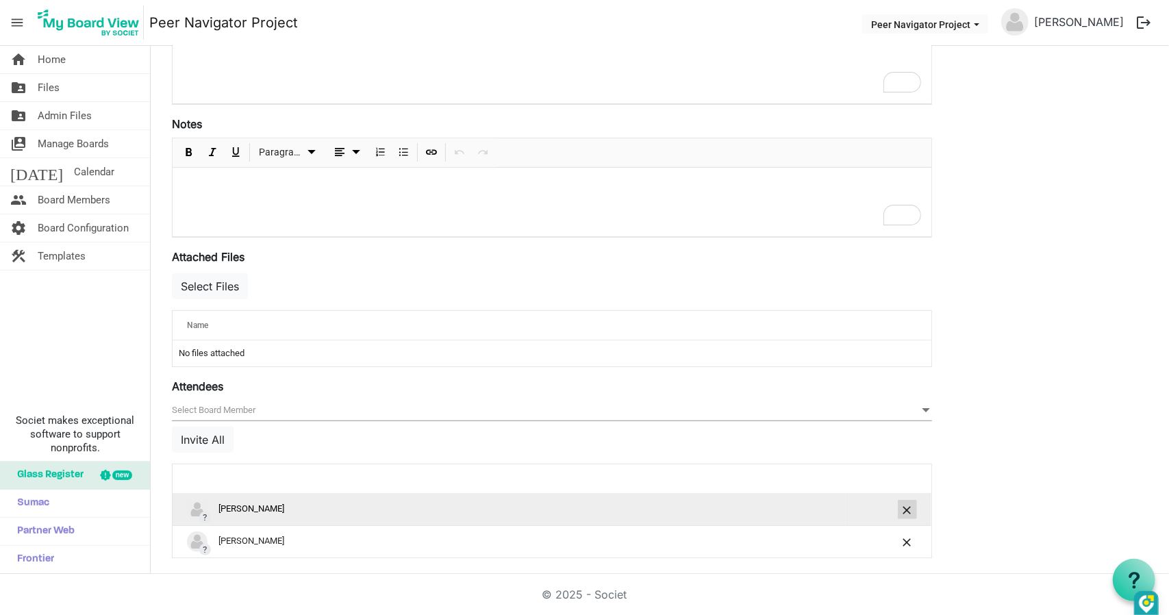
click at [908, 506] on span "is Command column column header" at bounding box center [907, 510] width 8 height 8
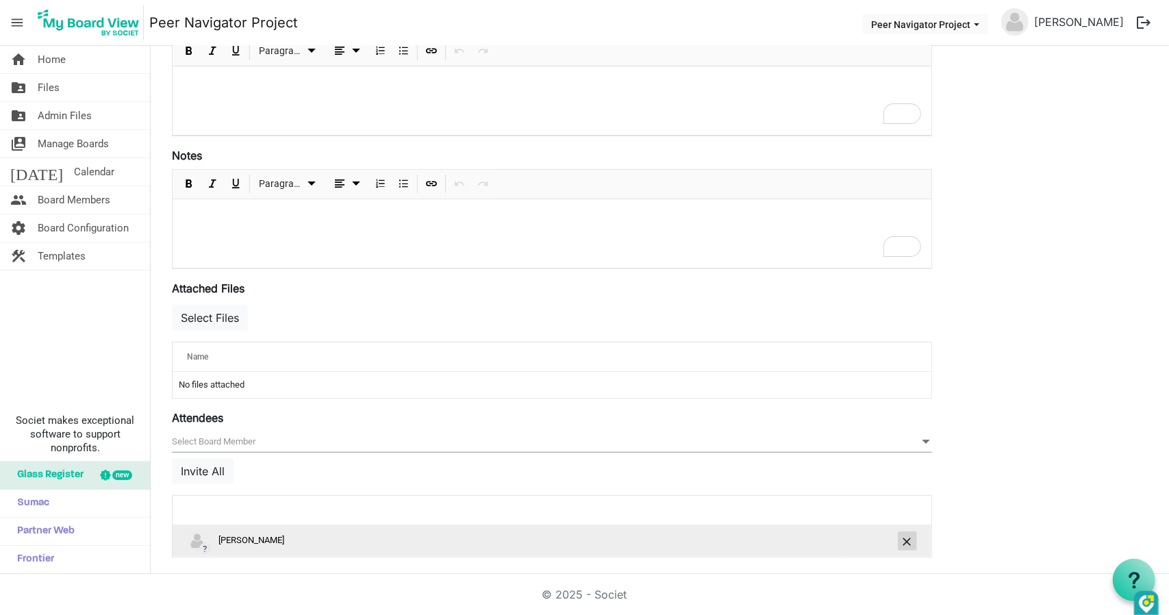
click at [907, 531] on button "is Command column column header" at bounding box center [907, 540] width 19 height 19
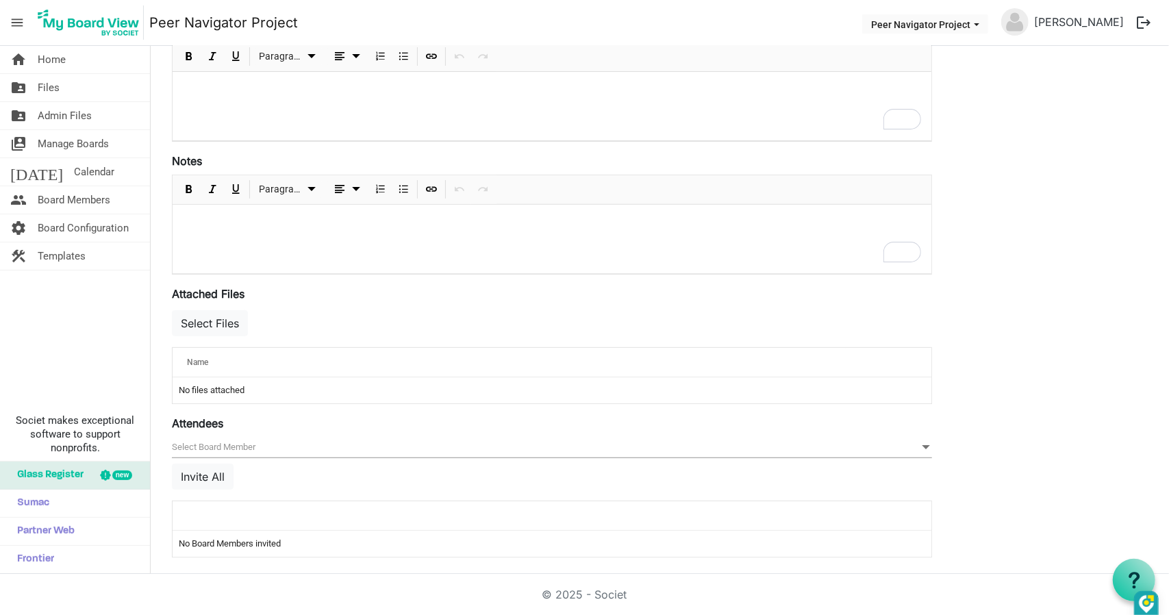
scroll to position [22, 0]
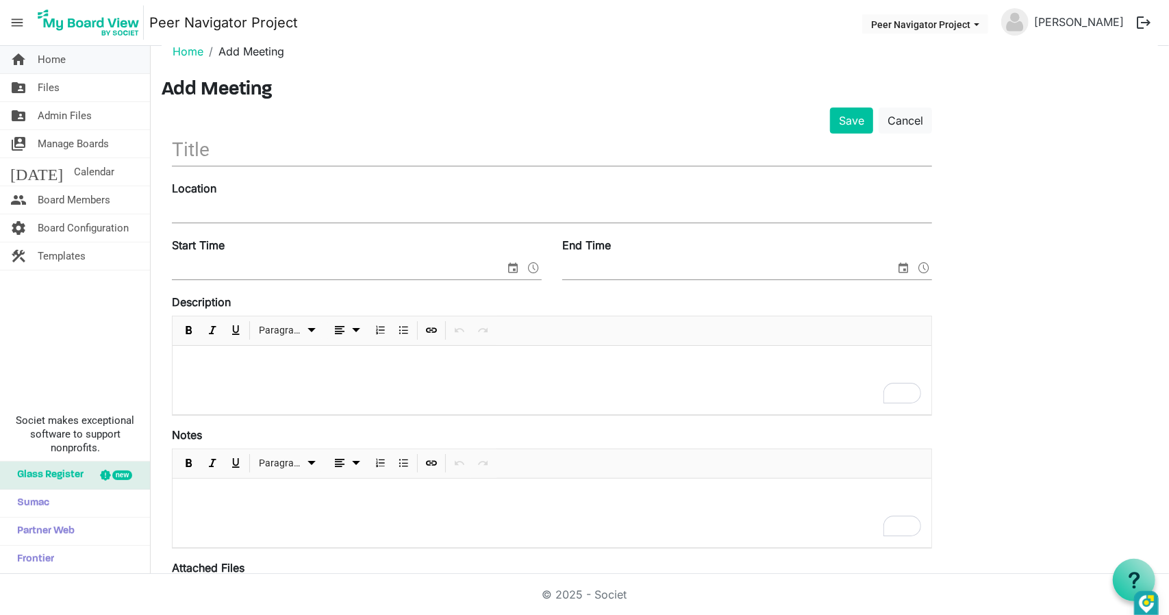
click at [84, 60] on link "home Home" at bounding box center [75, 59] width 150 height 27
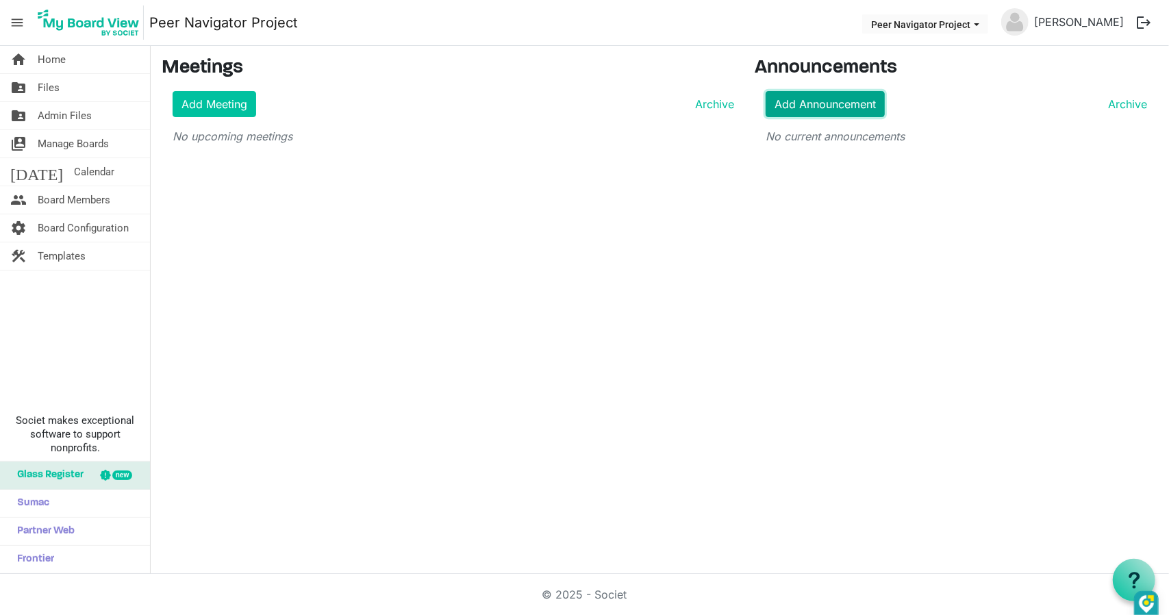
click at [826, 109] on link "Add Announcement" at bounding box center [824, 104] width 119 height 26
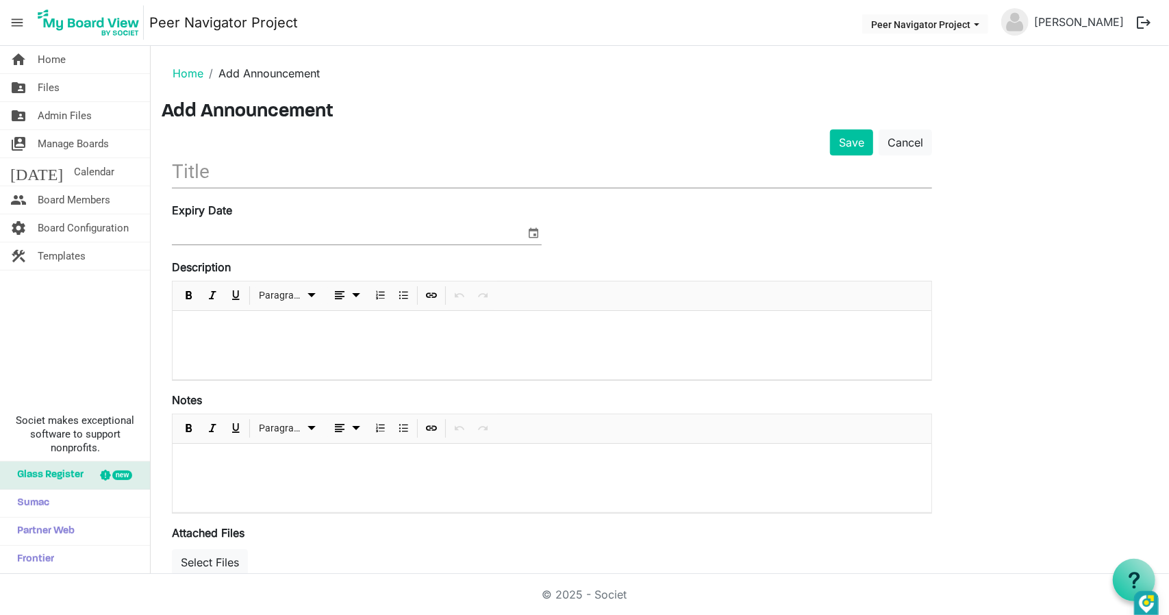
click at [295, 172] on input "text" at bounding box center [552, 171] width 760 height 32
click at [278, 227] on input at bounding box center [348, 234] width 353 height 21
drag, startPoint x: 236, startPoint y: 348, endPoint x: 219, endPoint y: 485, distance: 138.0
click at [236, 350] on div at bounding box center [552, 345] width 759 height 68
drag, startPoint x: 218, startPoint y: 485, endPoint x: 244, endPoint y: 448, distance: 45.8
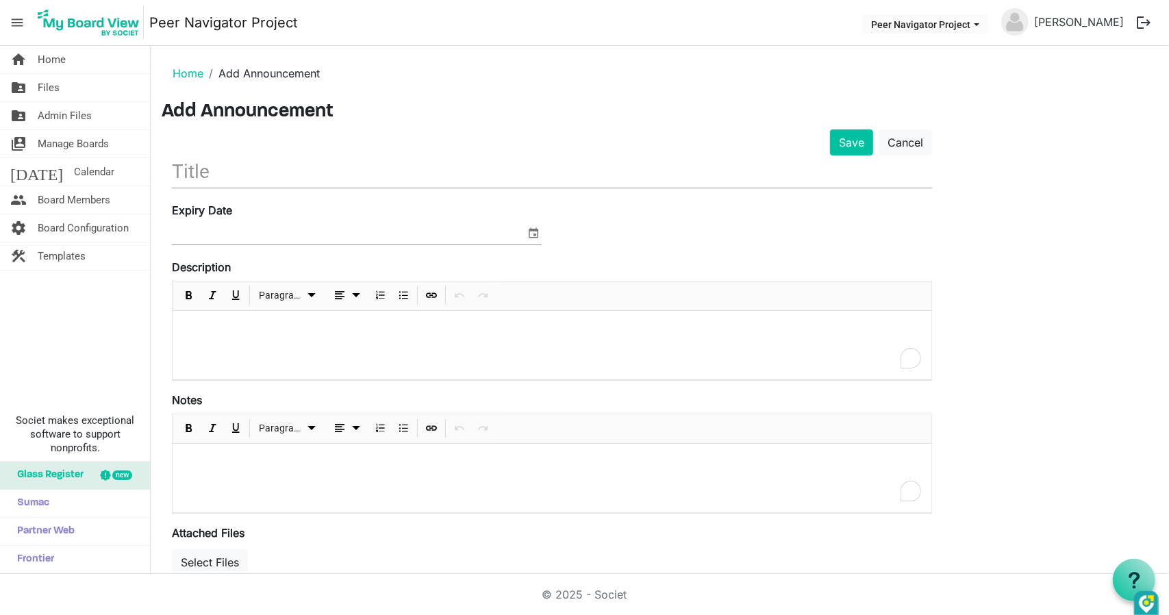
click at [218, 486] on div "To enrich screen reader interactions, please activate Accessibility in Grammarl…" at bounding box center [552, 478] width 759 height 68
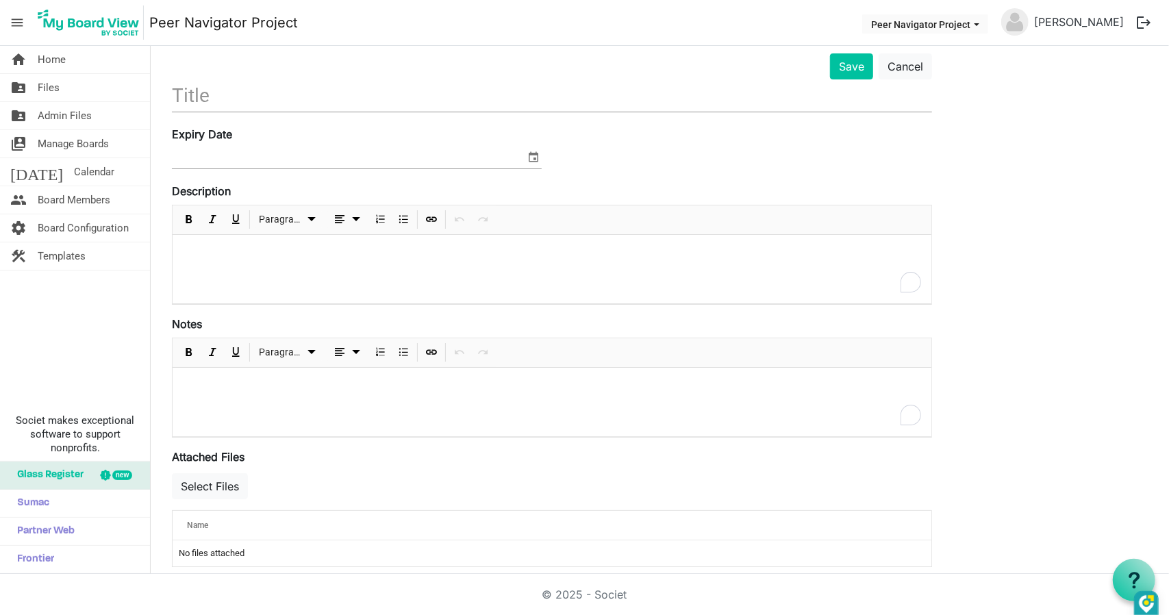
scroll to position [87, 0]
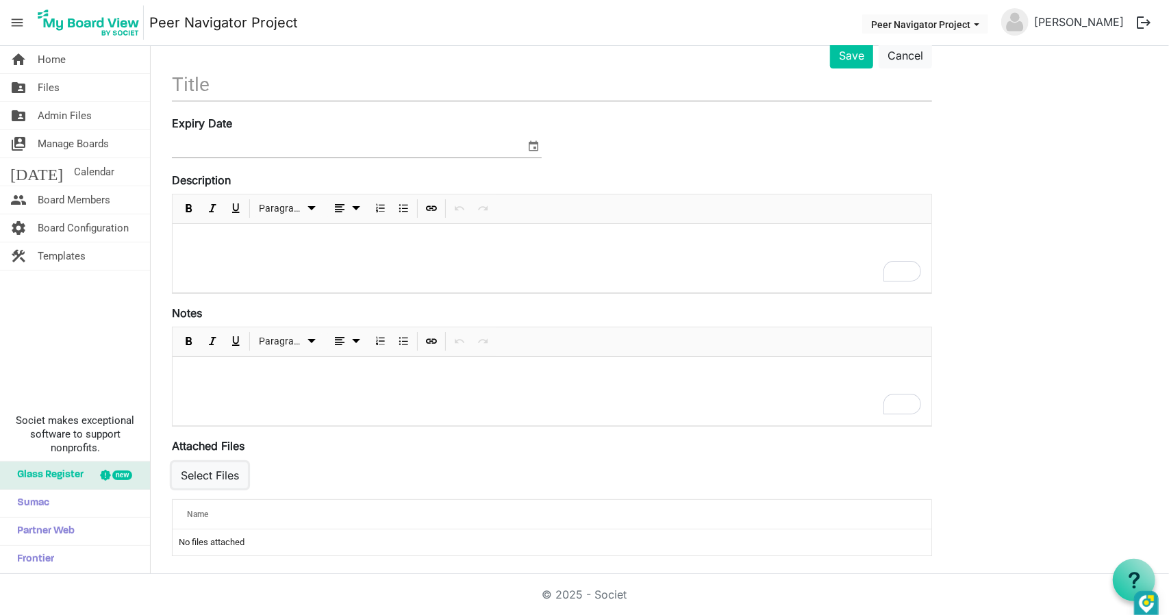
click at [208, 473] on button "Select Files" at bounding box center [210, 475] width 76 height 26
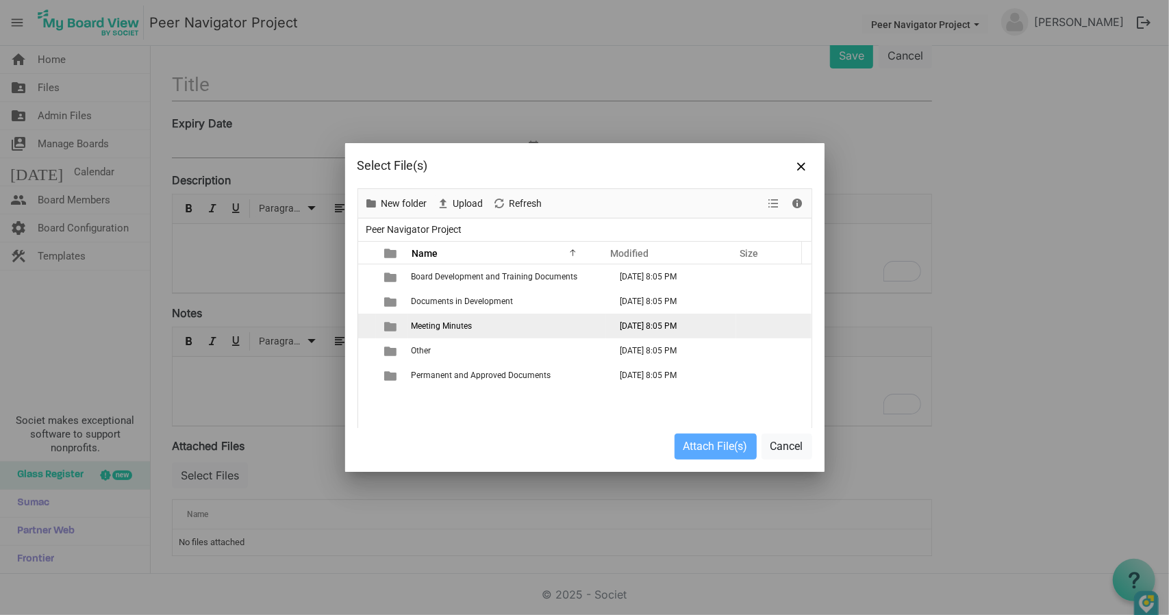
click at [518, 327] on td "Meeting Minutes" at bounding box center [506, 326] width 199 height 25
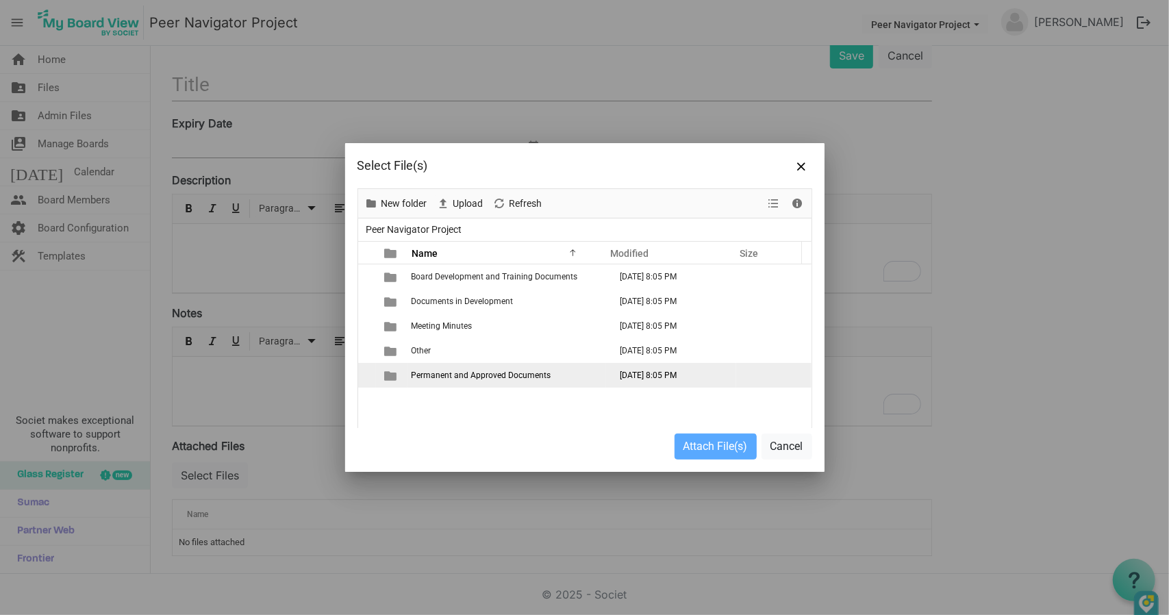
click at [472, 372] on span "Permanent and Approved Documents" at bounding box center [481, 375] width 140 height 10
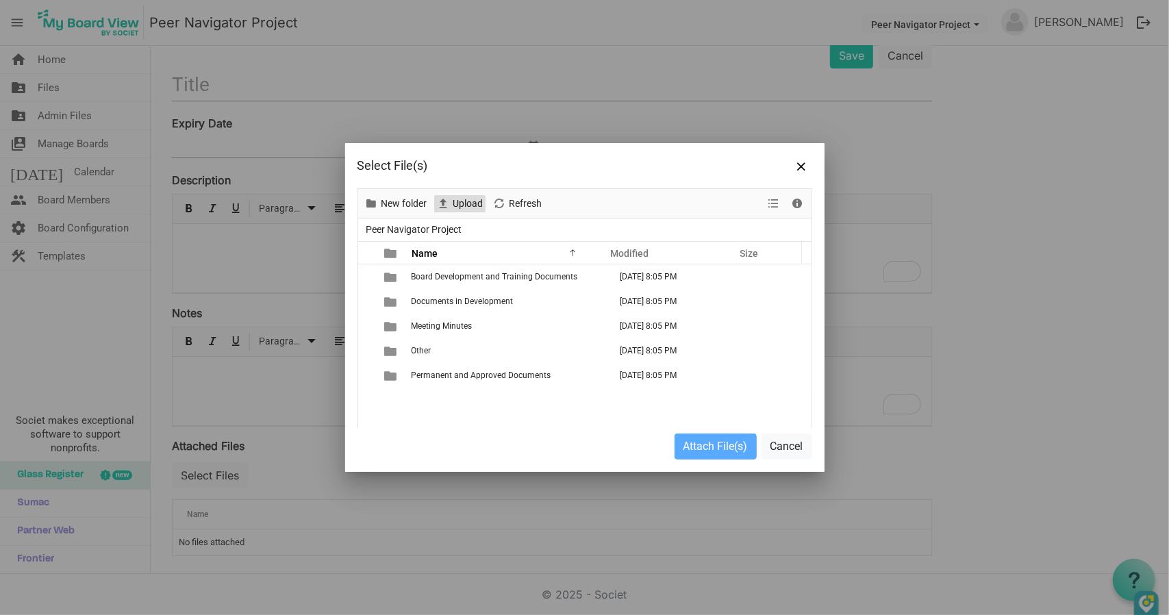
click at [457, 206] on span "Upload" at bounding box center [468, 203] width 33 height 17
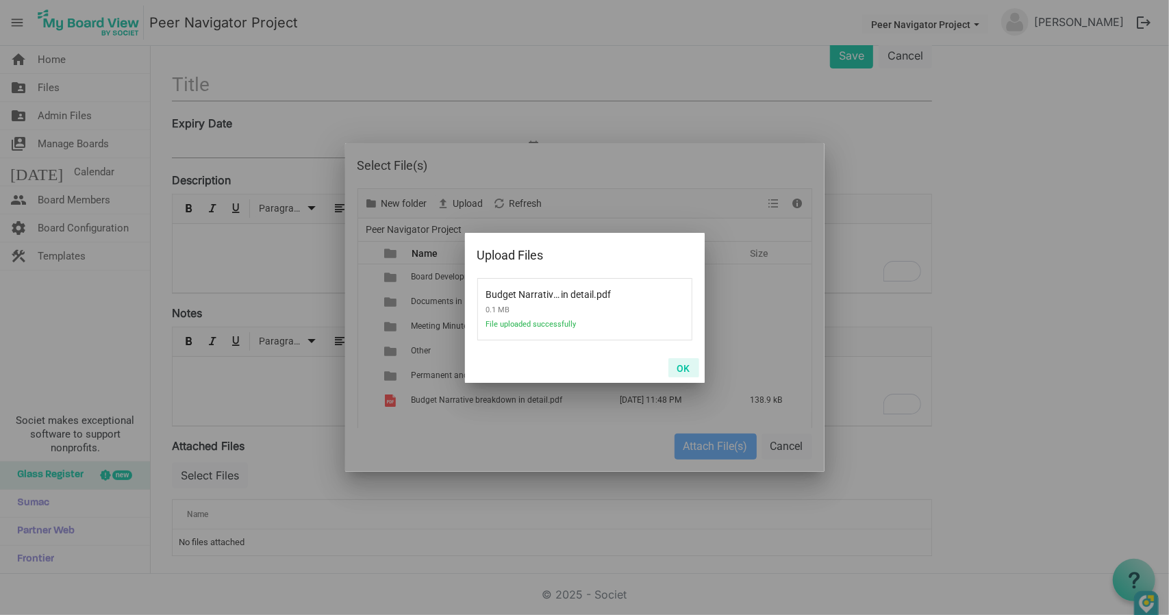
click at [676, 369] on button "OK" at bounding box center [683, 367] width 31 height 19
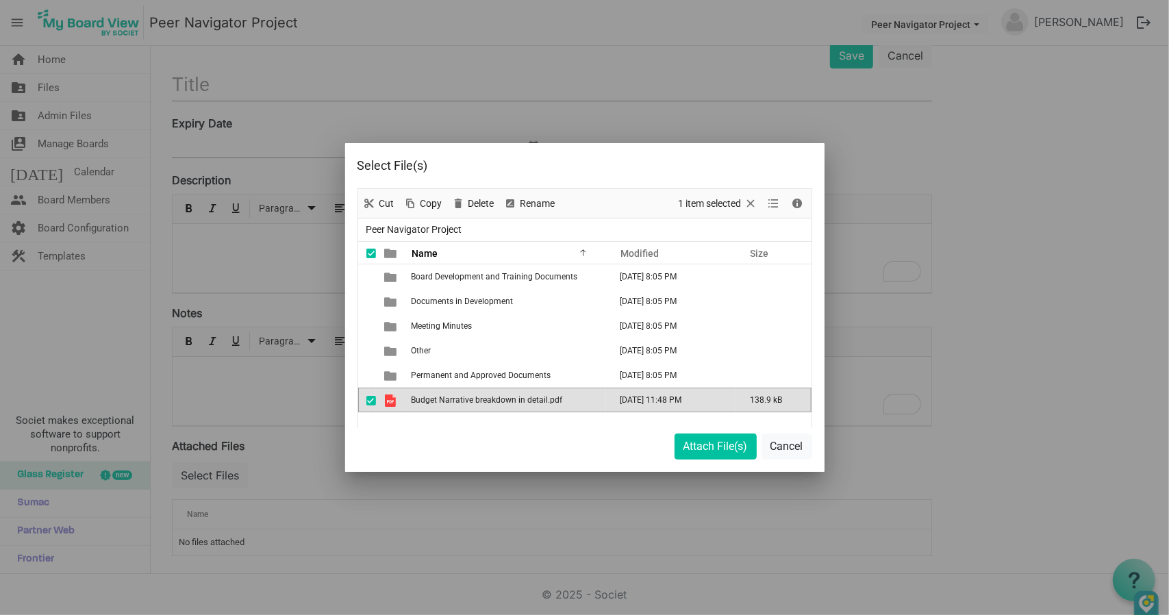
click at [511, 400] on span "Budget Narrative breakdown in detail.pdf" at bounding box center [486, 400] width 151 height 10
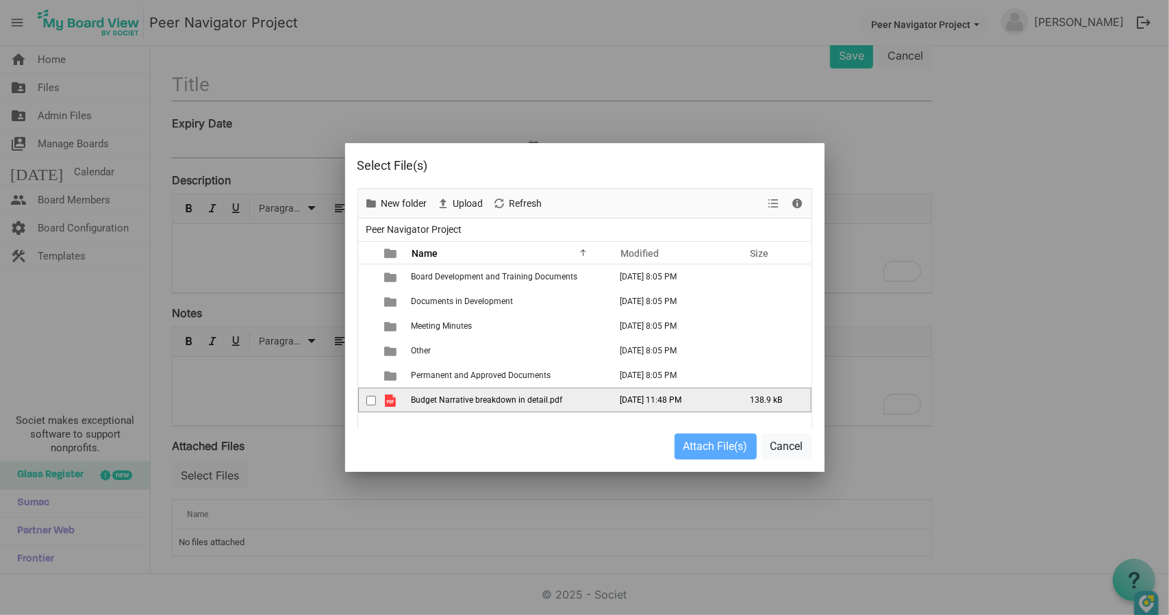
click at [511, 400] on span "Budget Narrative breakdown in detail.pdf" at bounding box center [486, 400] width 151 height 10
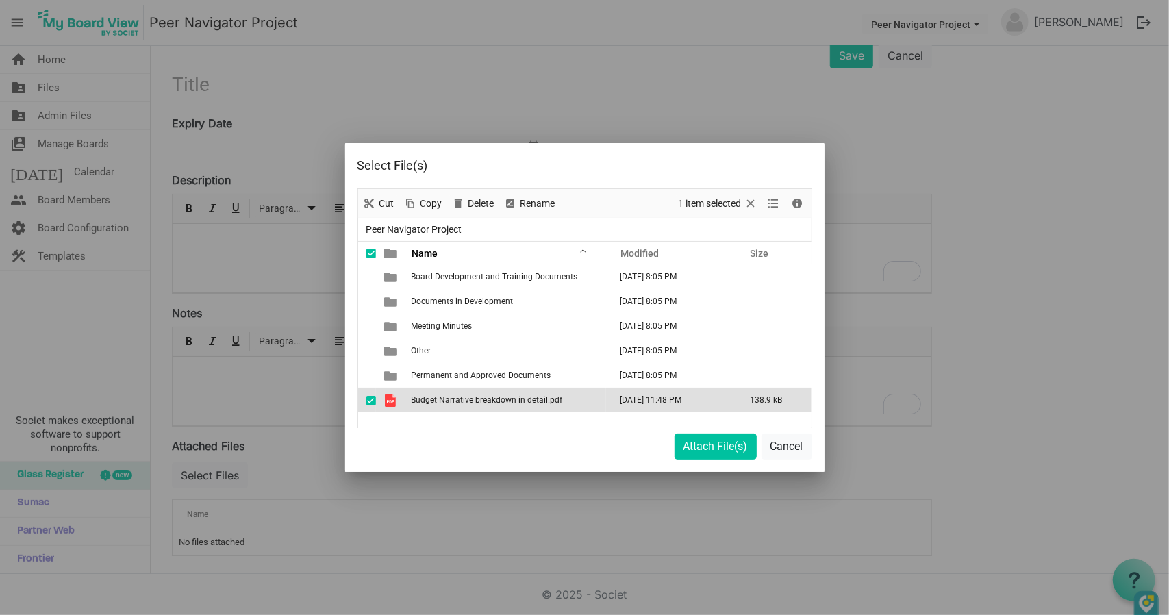
click at [507, 396] on span "Budget Narrative breakdown in detail.pdf" at bounding box center [486, 400] width 151 height 10
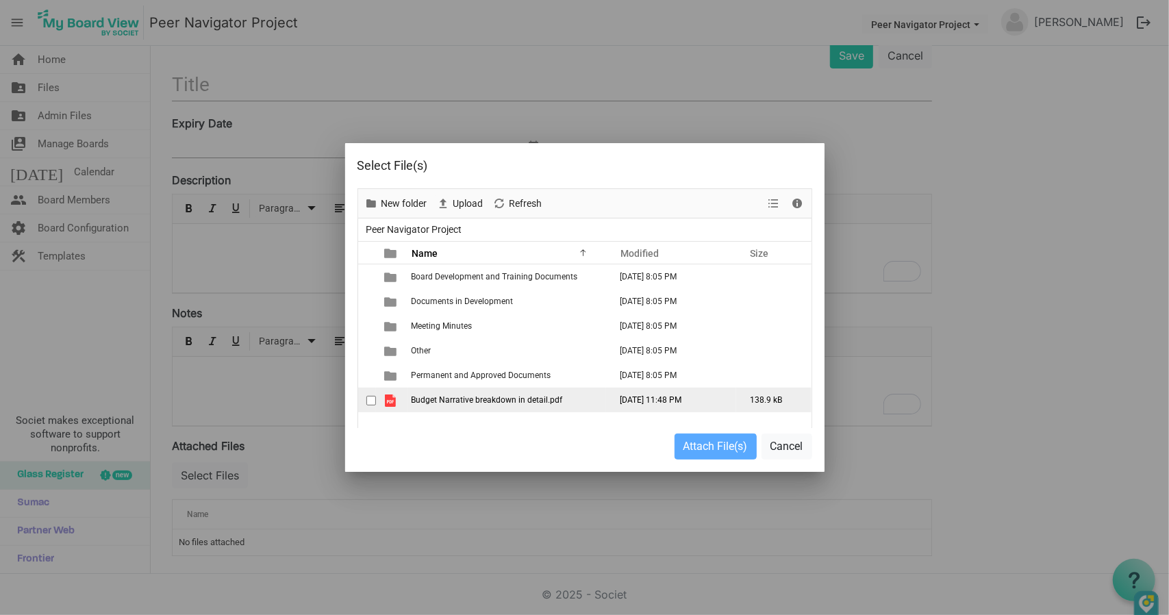
click at [507, 396] on span "Budget Narrative breakdown in detail.pdf" at bounding box center [486, 400] width 151 height 10
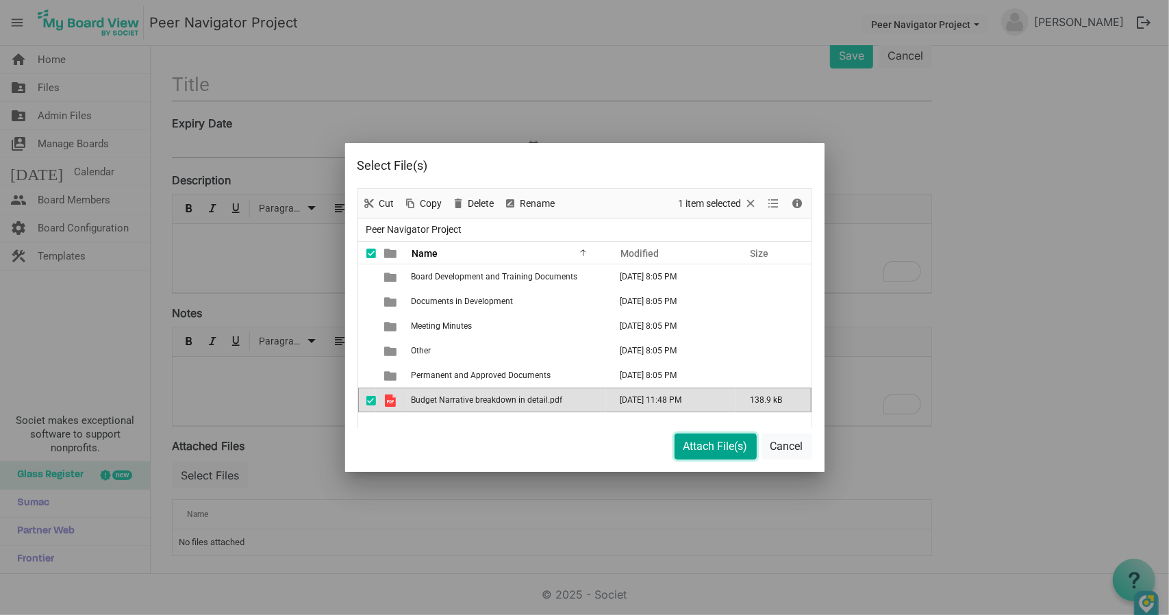
click at [691, 449] on button "Attach File(s)" at bounding box center [715, 446] width 82 height 26
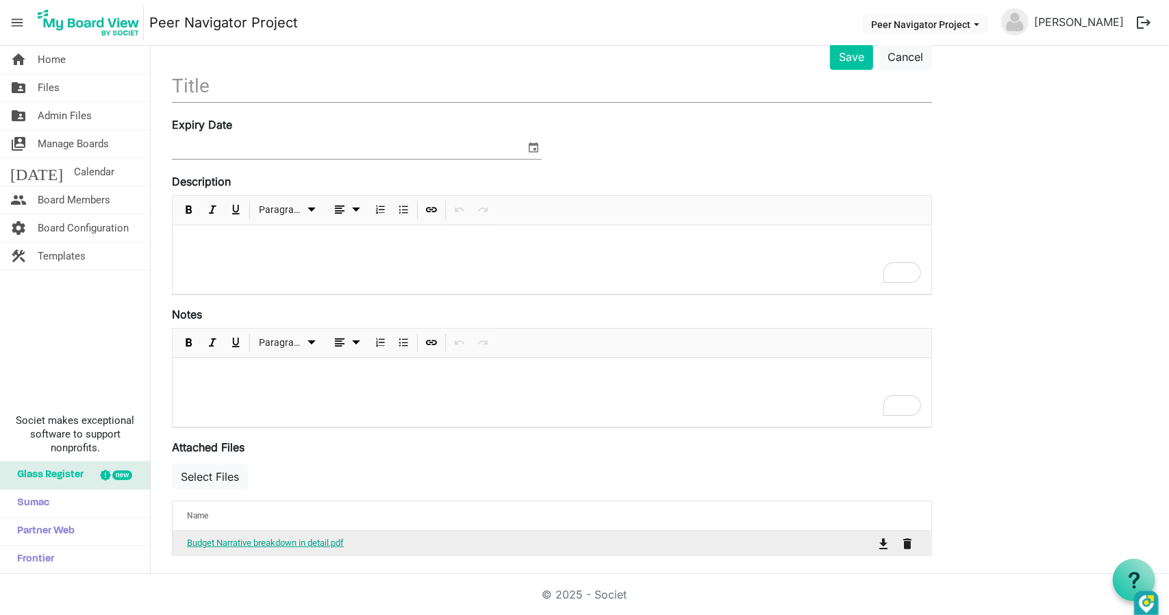
click at [269, 538] on link "Budget Narrative breakdown in detail.pdf" at bounding box center [265, 542] width 157 height 10
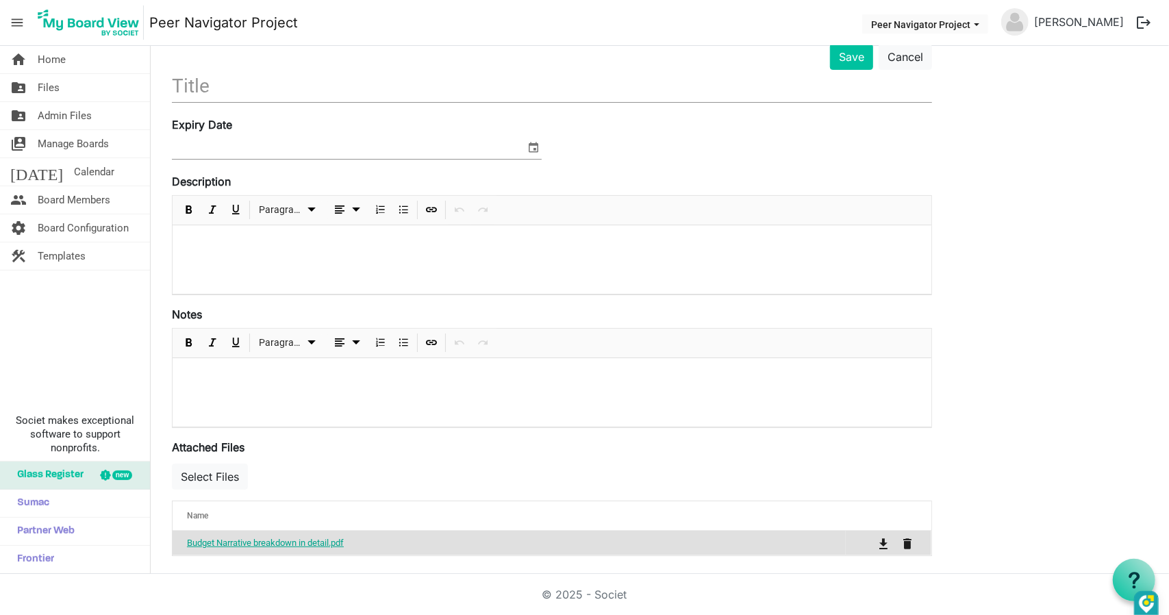
click at [292, 539] on link "Budget Narrative breakdown in detail.pdf" at bounding box center [265, 542] width 157 height 10
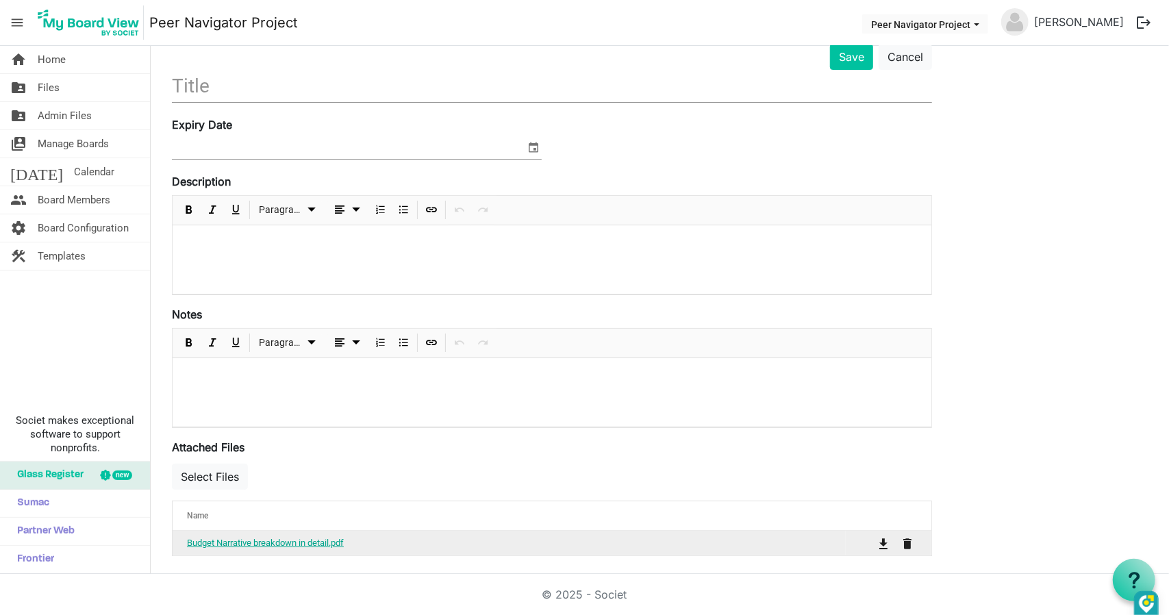
click at [334, 540] on link "Budget Narrative breakdown in detail.pdf" at bounding box center [265, 542] width 157 height 10
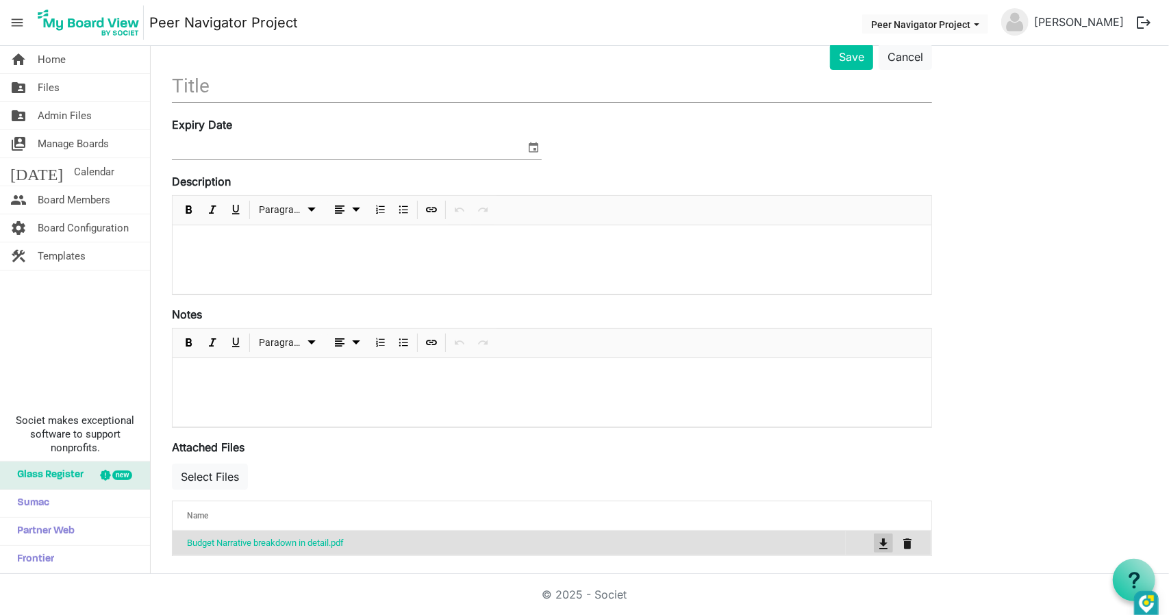
click at [883, 539] on span "is Command column column header" at bounding box center [883, 543] width 8 height 11
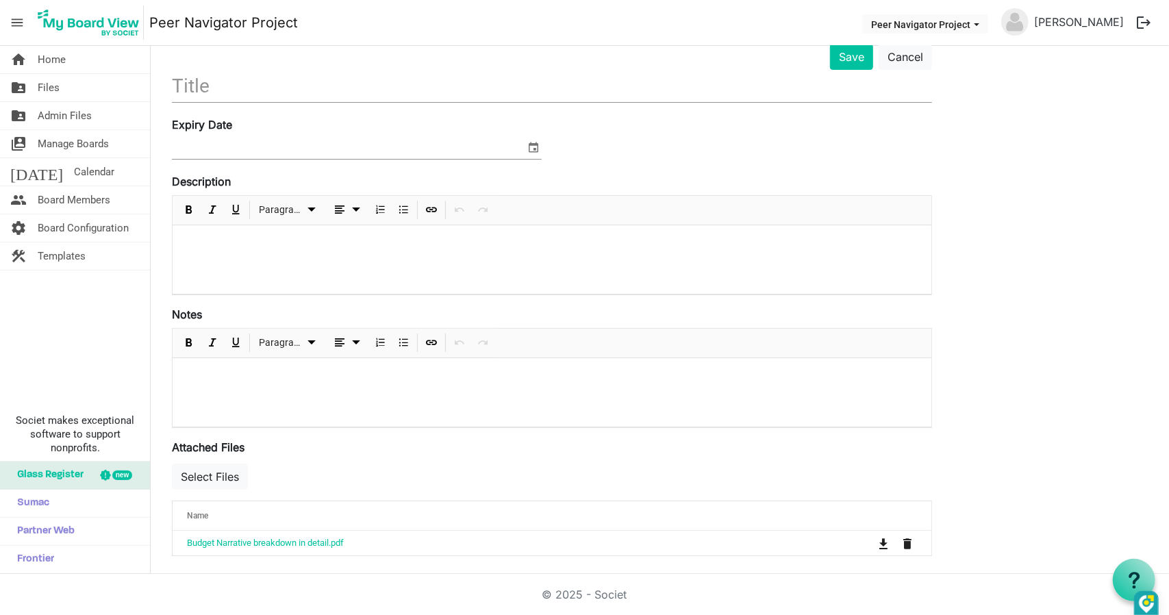
click at [117, 472] on div "new" at bounding box center [122, 475] width 20 height 10
click at [123, 476] on div "new" at bounding box center [122, 475] width 20 height 10
click at [21, 471] on span "Glass Register" at bounding box center [46, 474] width 73 height 27
click at [859, 55] on button "Save" at bounding box center [851, 57] width 43 height 26
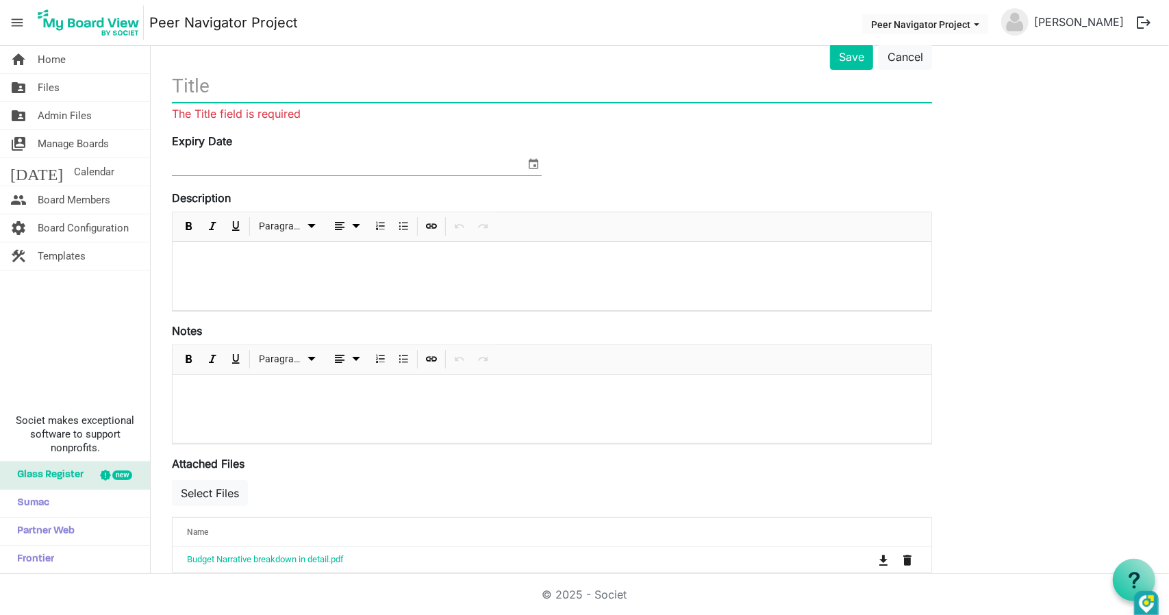
click at [529, 75] on input "text" at bounding box center [552, 86] width 760 height 32
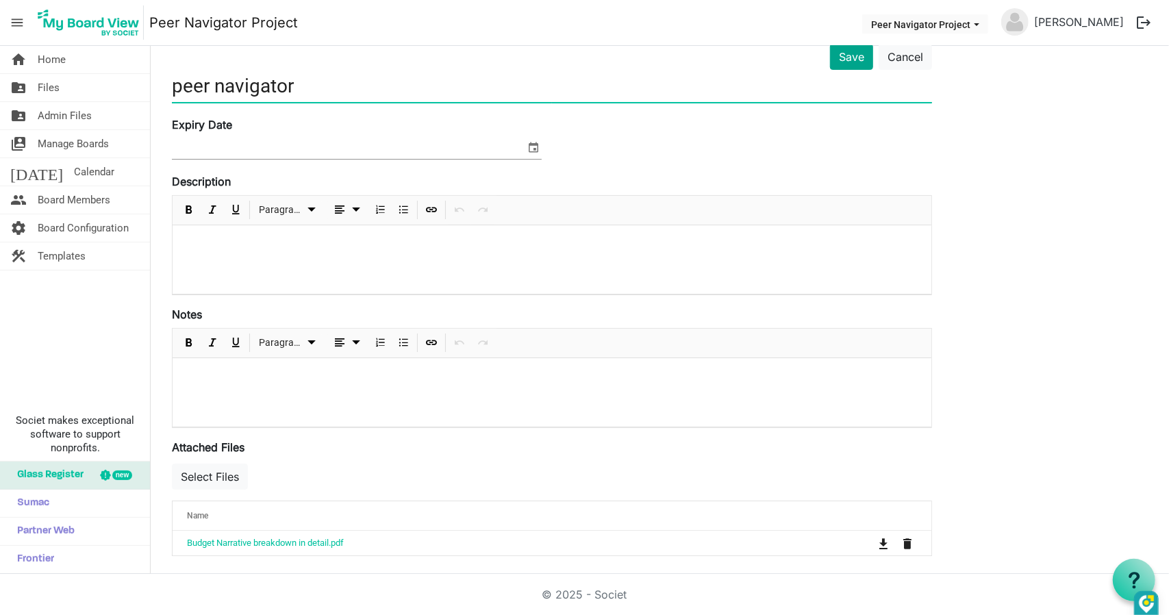
type input "peer navigator"
click at [850, 61] on button "Save" at bounding box center [851, 57] width 43 height 26
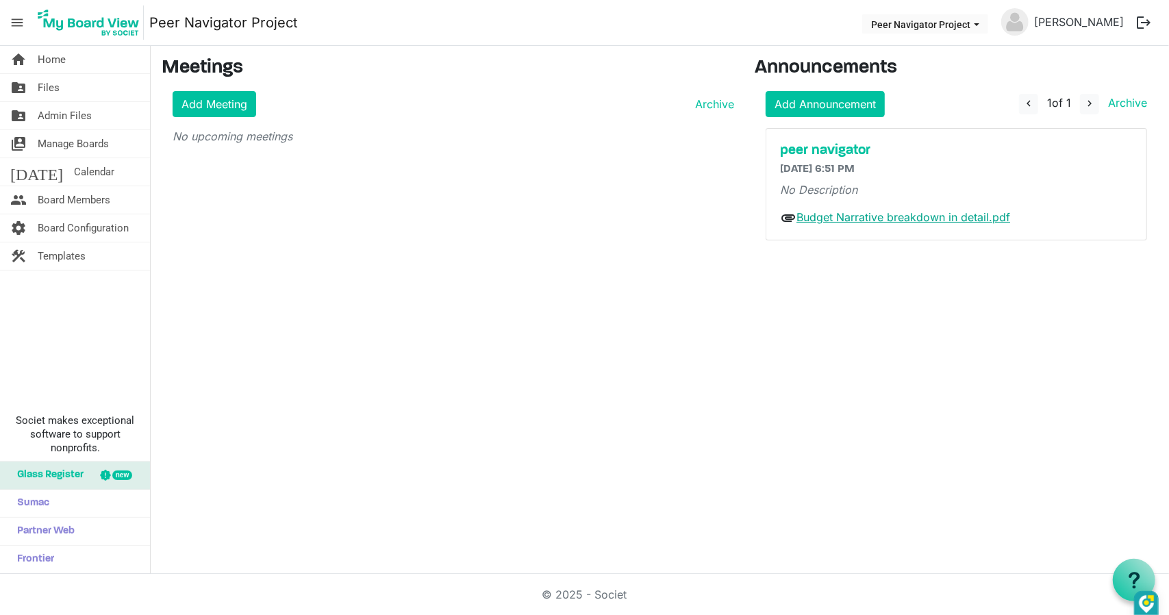
click at [843, 218] on link "Budget Narrative breakdown in detail.pdf" at bounding box center [903, 217] width 214 height 14
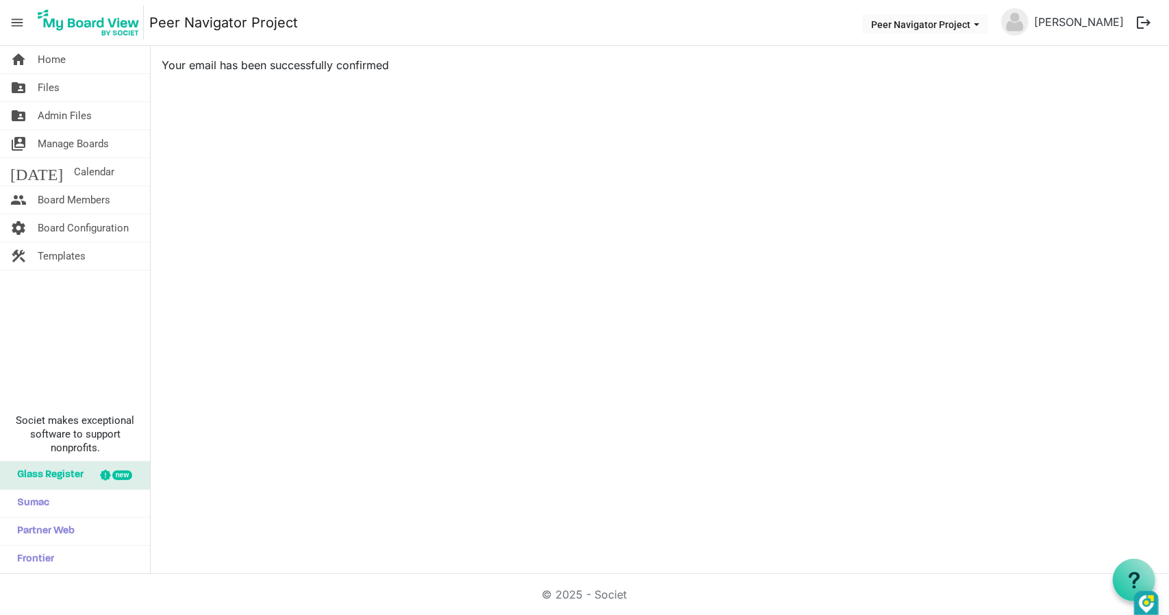
click at [512, 242] on div "home Home folder_shared Files folder_shared Admin Files switch_account Manage B…" at bounding box center [584, 310] width 1169 height 528
click at [70, 64] on link "home Home" at bounding box center [75, 59] width 150 height 27
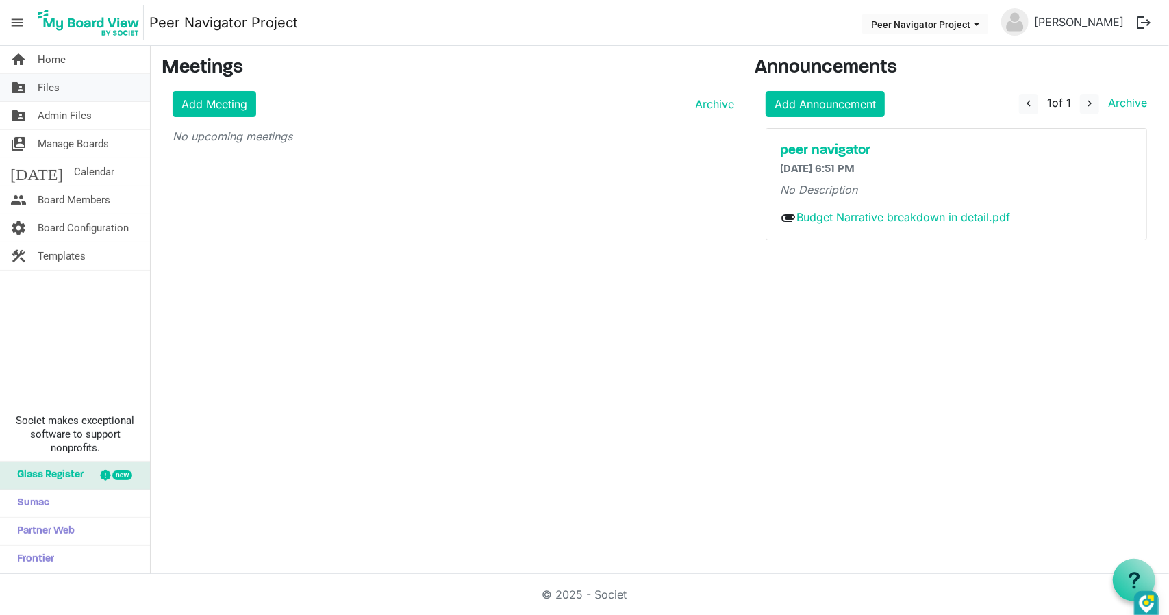
click at [62, 84] on link "folder_shared Files" at bounding box center [75, 87] width 150 height 27
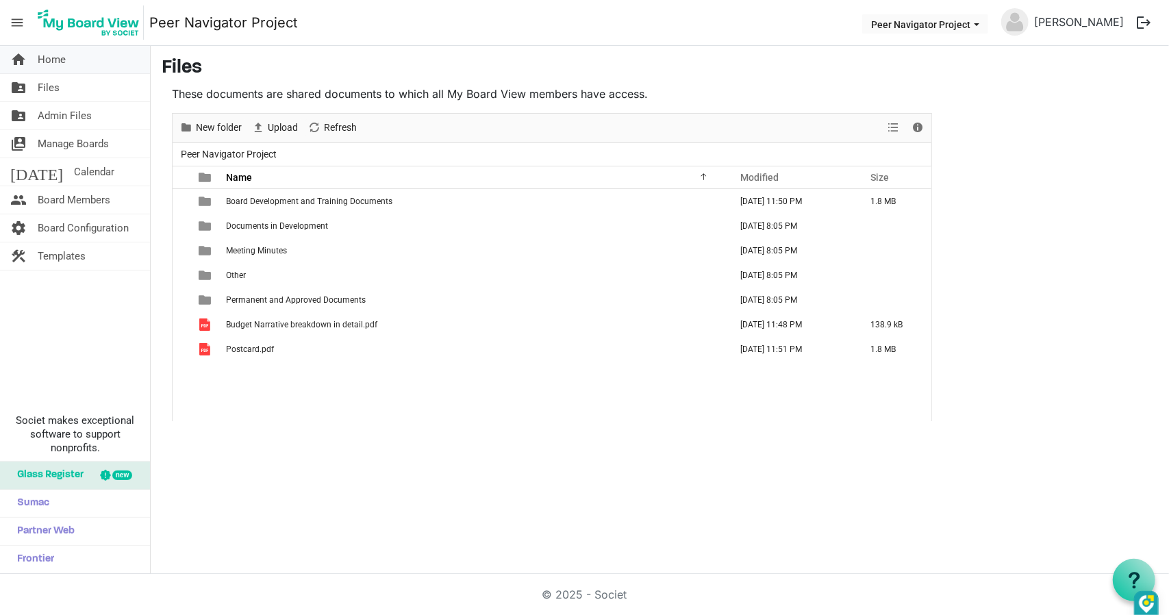
click at [62, 61] on span "Home" at bounding box center [52, 59] width 28 height 27
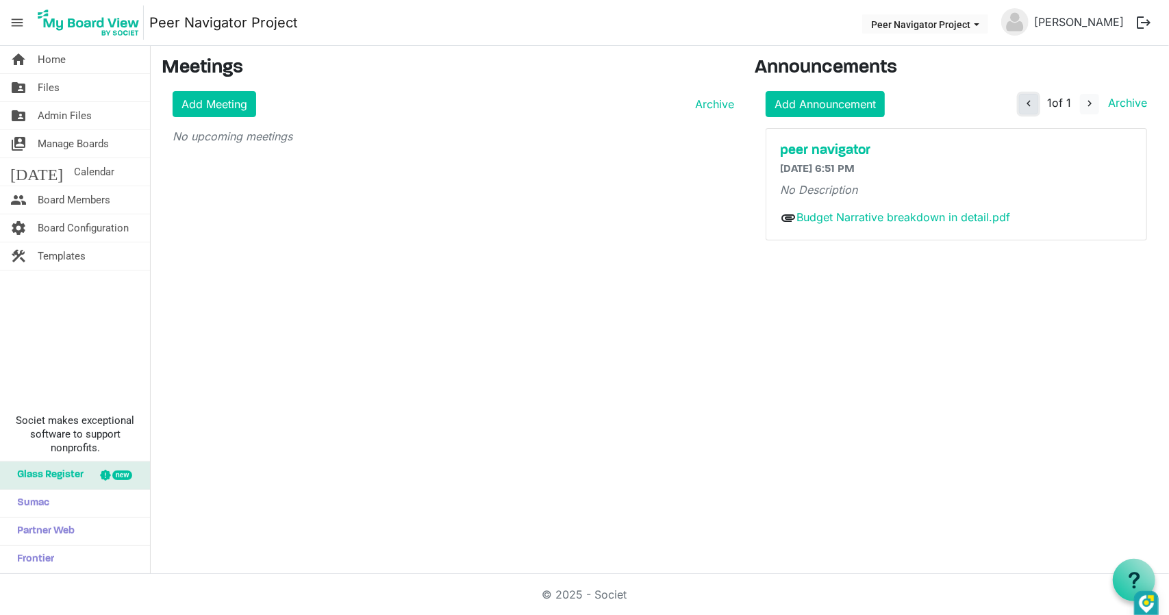
click at [1032, 105] on span "navigate_before" at bounding box center [1028, 103] width 12 height 12
drag, startPoint x: 827, startPoint y: 157, endPoint x: 817, endPoint y: 144, distance: 15.6
drag, startPoint x: 817, startPoint y: 144, endPoint x: 793, endPoint y: 404, distance: 260.6
click at [793, 404] on div "home Home folder_shared Files folder_shared Admin Files switch_account Manage B…" at bounding box center [584, 310] width 1169 height 528
click at [937, 220] on link "Budget Narrative breakdown in detail.pdf" at bounding box center [903, 217] width 214 height 14
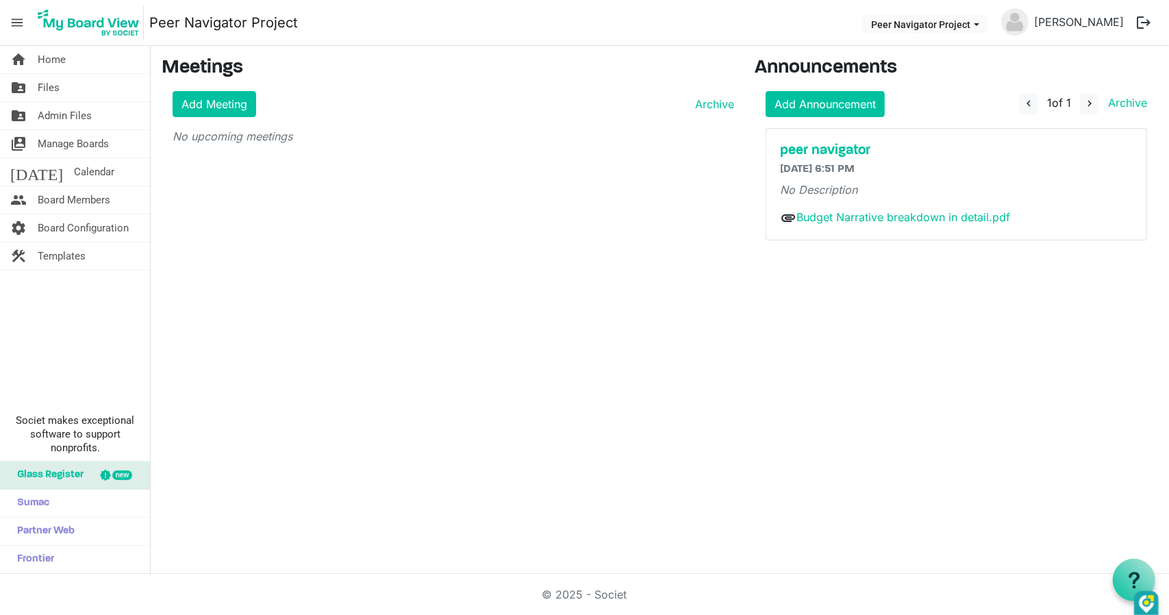
drag, startPoint x: 864, startPoint y: 213, endPoint x: 800, endPoint y: 343, distance: 145.1
click at [799, 342] on div "home Home folder_shared Files folder_shared Admin Files switch_account Manage B…" at bounding box center [584, 310] width 1169 height 528
drag, startPoint x: 853, startPoint y: 145, endPoint x: 701, endPoint y: 148, distance: 152.0
click at [701, 148] on div "Meetings Add Meeting Archive No upcoming meetings" at bounding box center [447, 159] width 593 height 205
click at [1121, 102] on link "Archive" at bounding box center [1124, 103] width 45 height 14
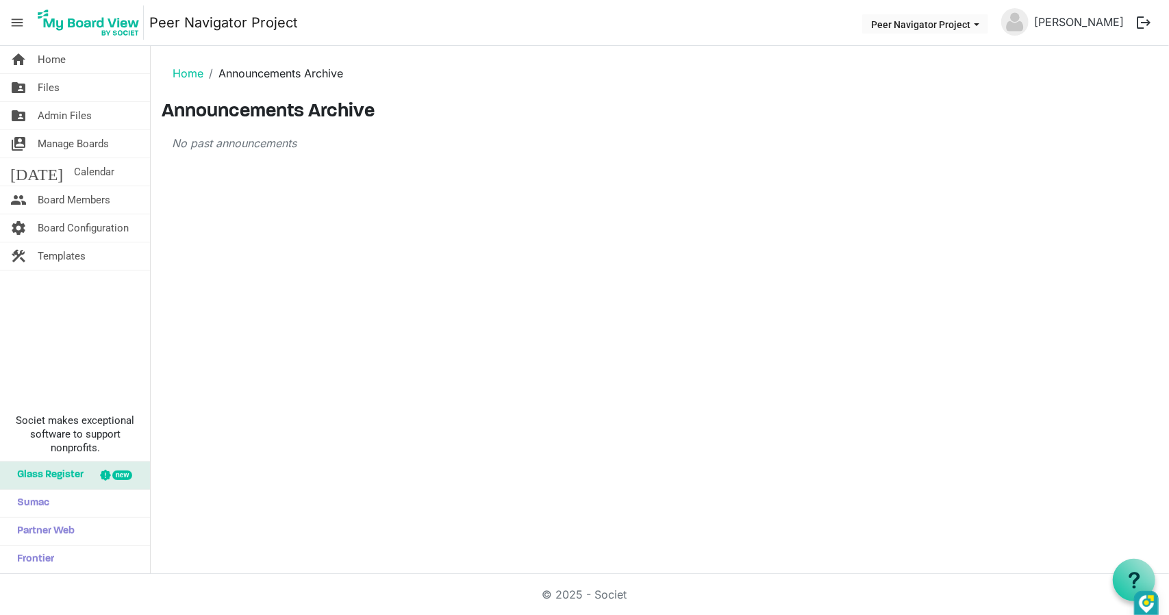
drag, startPoint x: 939, startPoint y: 177, endPoint x: 901, endPoint y: 147, distance: 48.2
click at [902, 147] on p "No past announcements" at bounding box center [552, 143] width 760 height 16
click at [882, 142] on p "No past announcements" at bounding box center [552, 143] width 760 height 16
click at [100, 66] on link "home Home" at bounding box center [75, 59] width 150 height 27
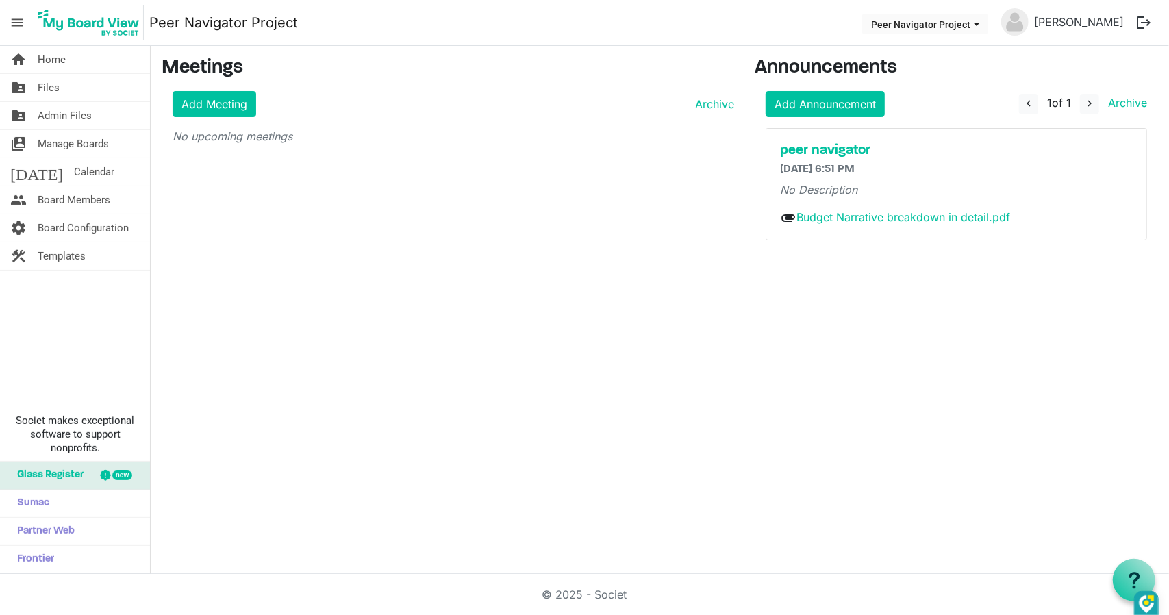
drag, startPoint x: 924, startPoint y: 194, endPoint x: 874, endPoint y: 162, distance: 59.1
drag, startPoint x: 874, startPoint y: 162, endPoint x: 650, endPoint y: 149, distance: 223.6
drag, startPoint x: 650, startPoint y: 149, endPoint x: 1159, endPoint y: 427, distance: 579.7
click at [1159, 427] on div "home Home folder_shared Files folder_shared Admin Files switch_account Manage B…" at bounding box center [584, 310] width 1169 height 528
click at [1115, 102] on link "Archive" at bounding box center [1124, 103] width 45 height 14
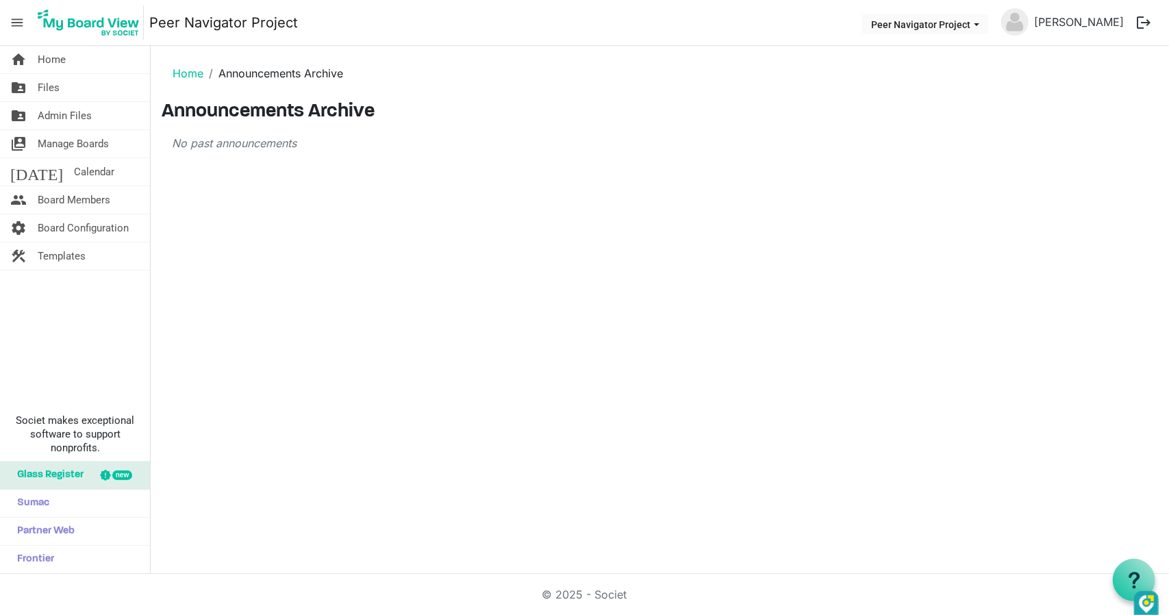
click at [1137, 24] on button "logout" at bounding box center [1143, 22] width 29 height 29
